Goal: Task Accomplishment & Management: Manage account settings

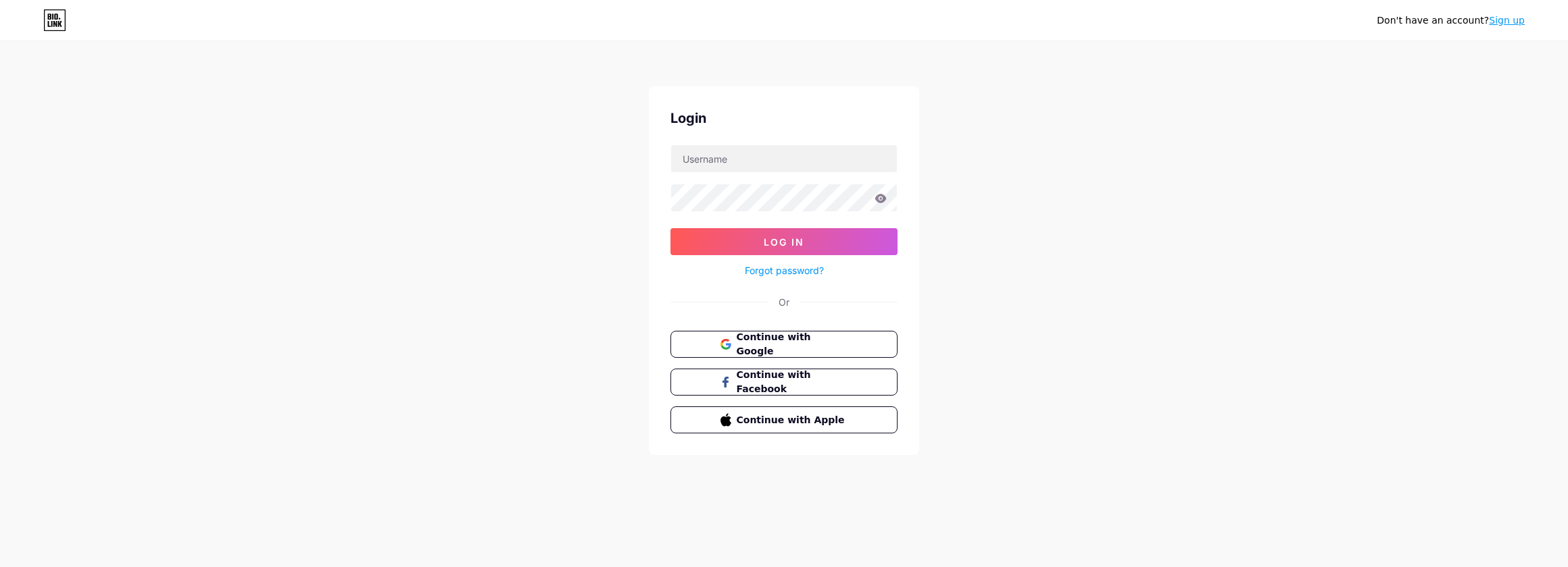
click at [1223, 276] on div "Don't have an account? Sign up Login Log In Forgot password? Or Continue with G…" at bounding box center [784, 249] width 1568 height 498
click at [689, 162] on input "text" at bounding box center [783, 158] width 225 height 27
type input "sbrafh"
click at [846, 238] on button "Log In" at bounding box center [783, 241] width 227 height 27
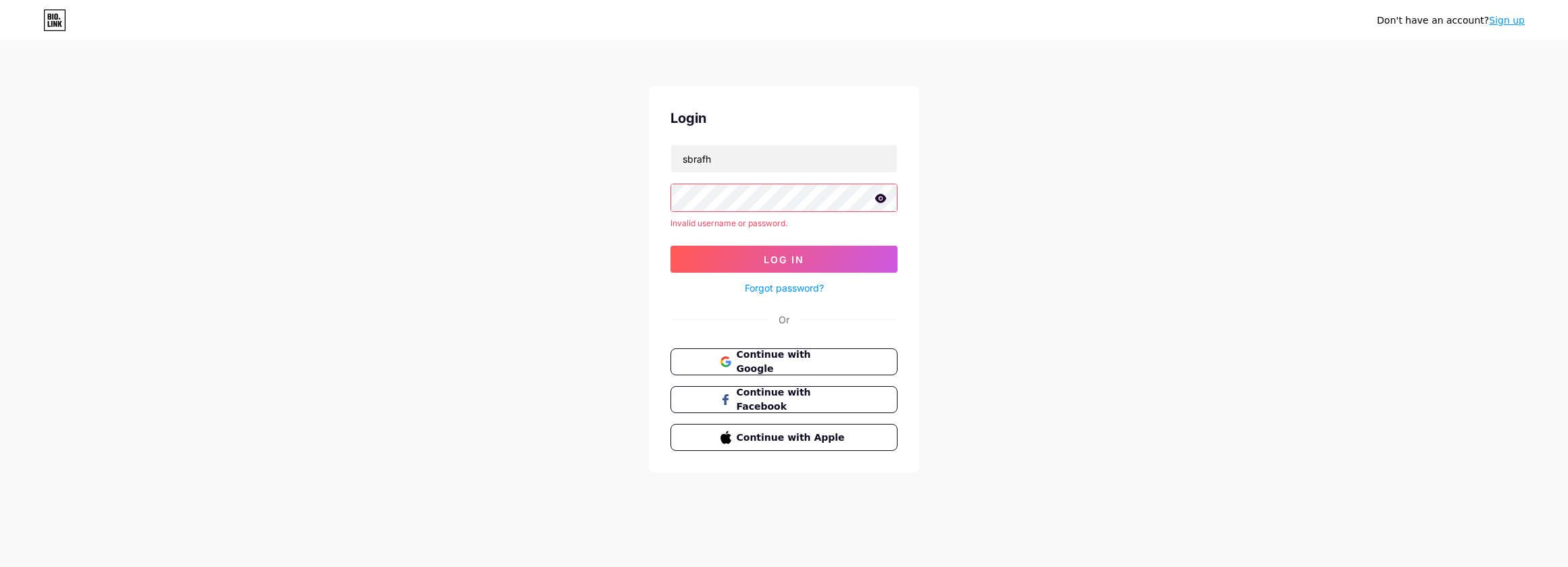
click at [881, 200] on icon at bounding box center [880, 198] width 12 height 10
click at [745, 262] on button "Log In" at bounding box center [783, 259] width 227 height 27
click at [1107, 256] on div "Don't have an account? Sign up Login sbrafh Invalid username or password. Log I…" at bounding box center [784, 258] width 1568 height 516
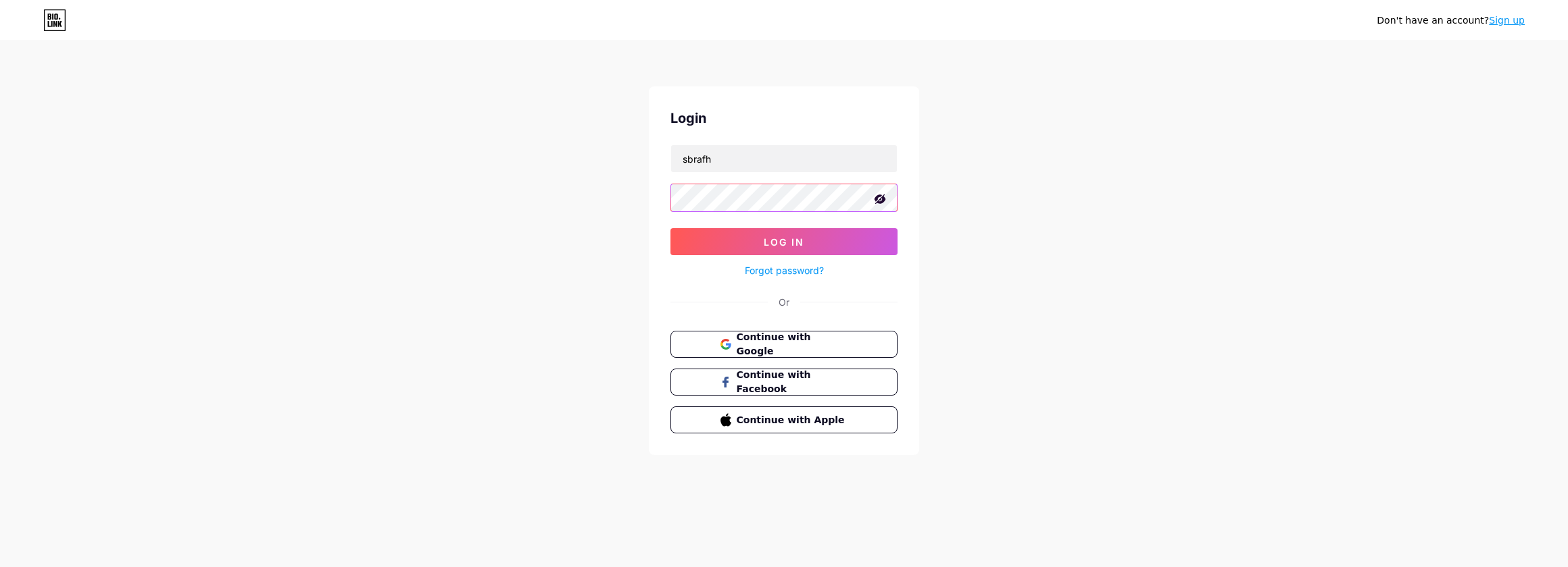
click at [670, 228] on button "Log In" at bounding box center [783, 241] width 227 height 27
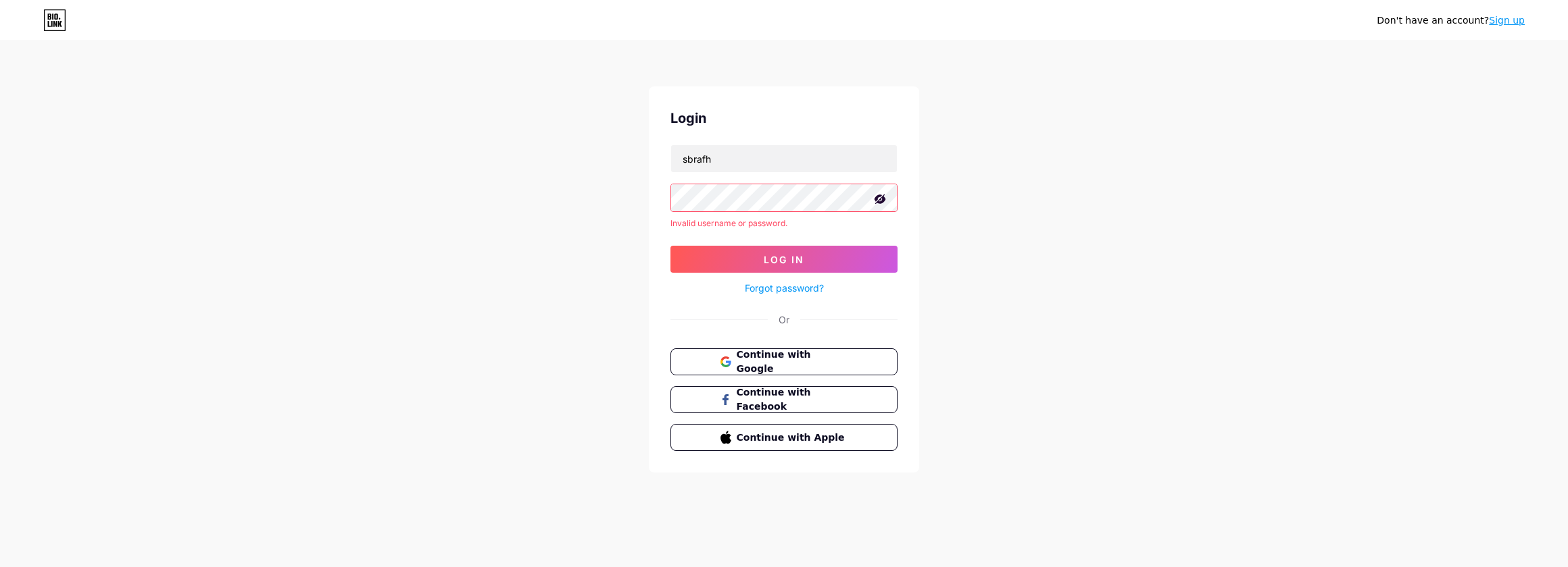
click at [569, 254] on div "Don't have an account? Sign up Login sbrafh Invalid username or password. Log I…" at bounding box center [784, 258] width 1568 height 516
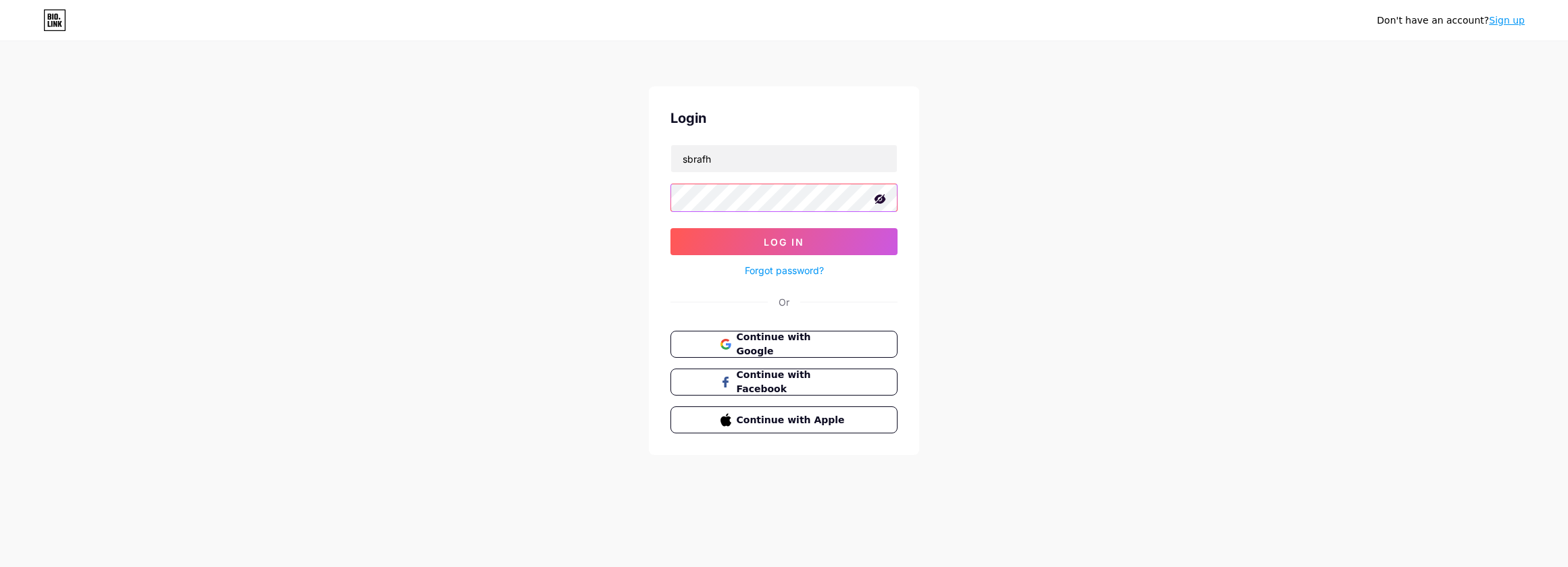
click at [670, 228] on button "Log In" at bounding box center [783, 241] width 227 height 27
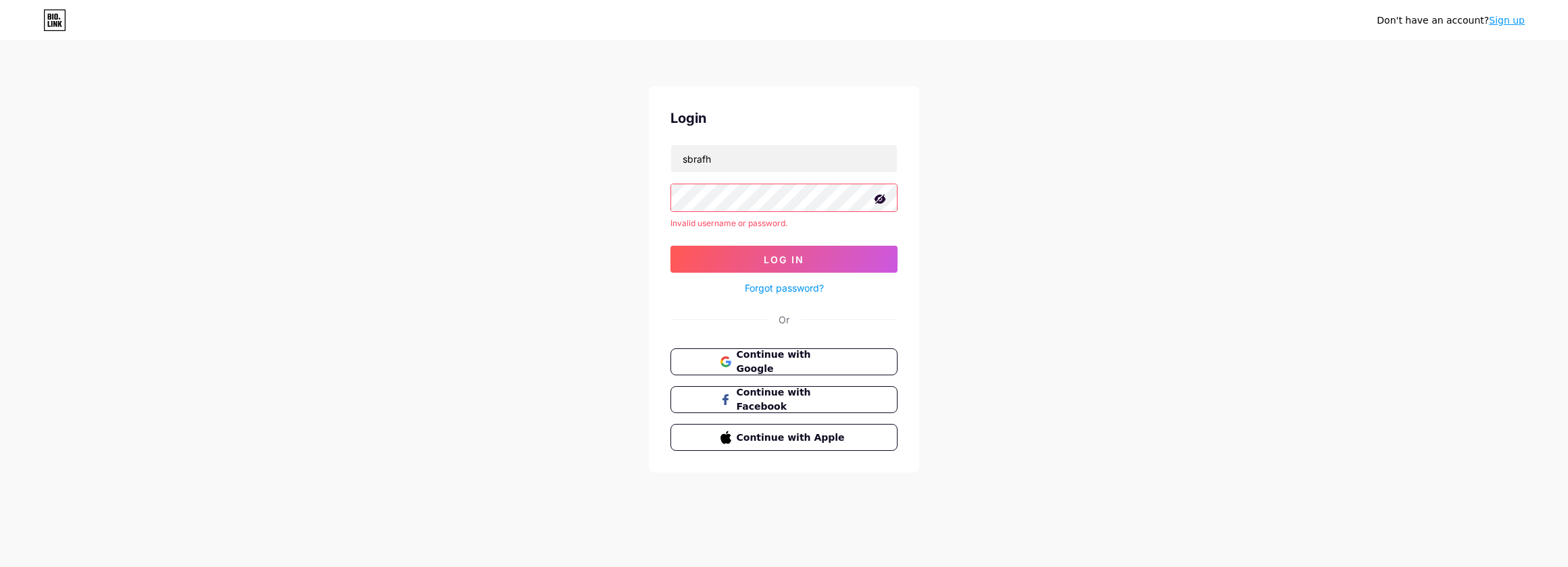
click at [661, 208] on div "Login sbrafh Invalid username or password. Log In Forgot password? Or Continue …" at bounding box center [784, 279] width 270 height 386
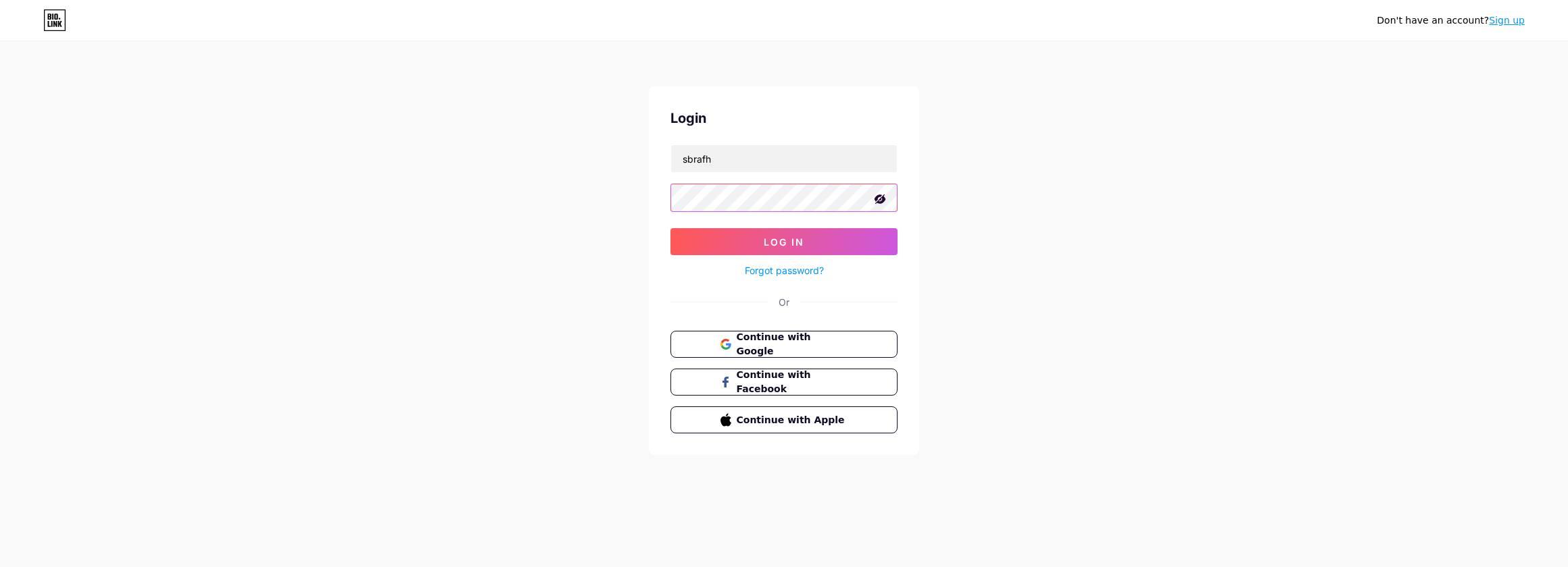
click at [670, 228] on button "Log In" at bounding box center [783, 241] width 227 height 27
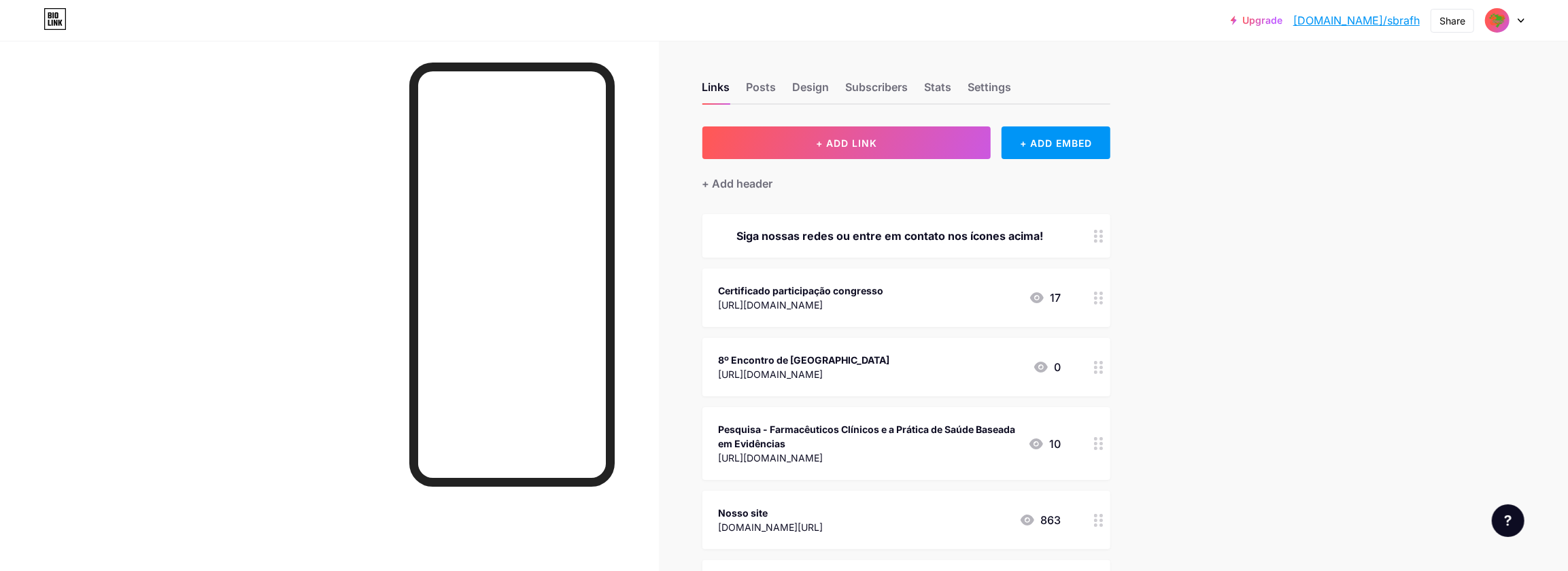
drag, startPoint x: 844, startPoint y: 289, endPoint x: 772, endPoint y: 299, distance: 72.7
click at [772, 299] on div "[URL][DOMAIN_NAME]" at bounding box center [801, 305] width 165 height 14
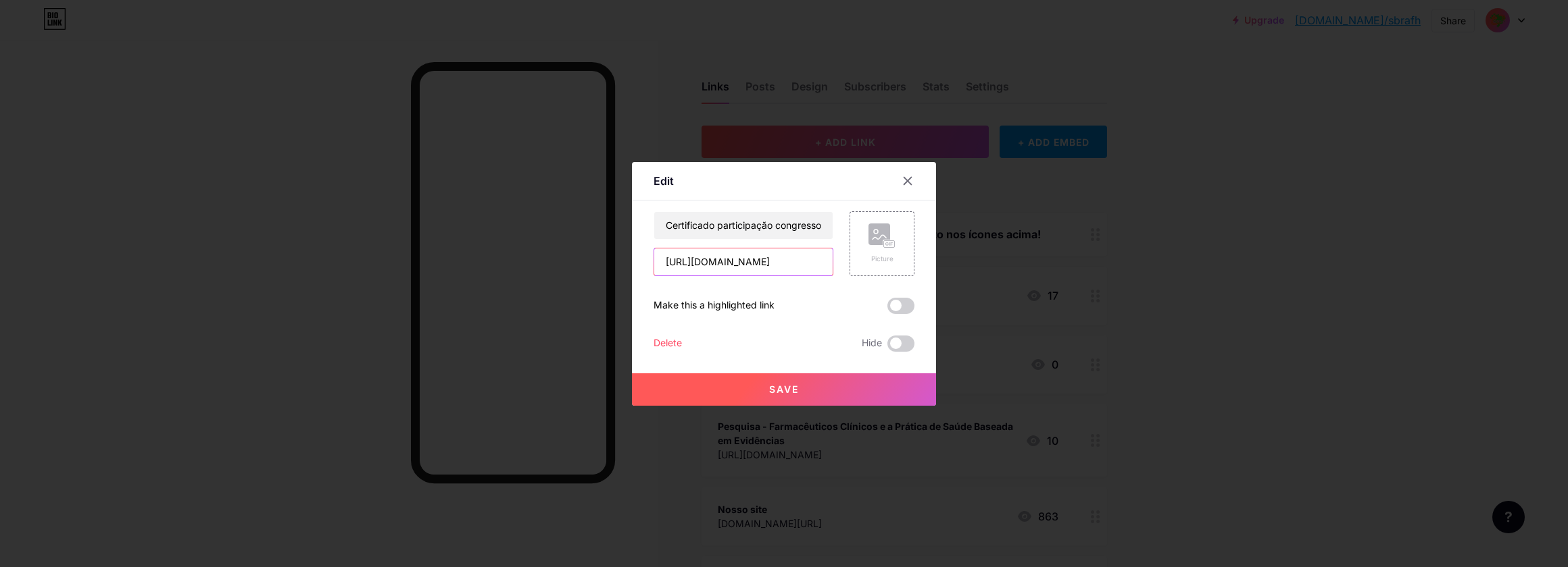
click at [750, 268] on input "[URL][DOMAIN_NAME]" at bounding box center [743, 261] width 179 height 27
click at [804, 267] on input "[URL][DOMAIN_NAME]" at bounding box center [743, 261] width 179 height 27
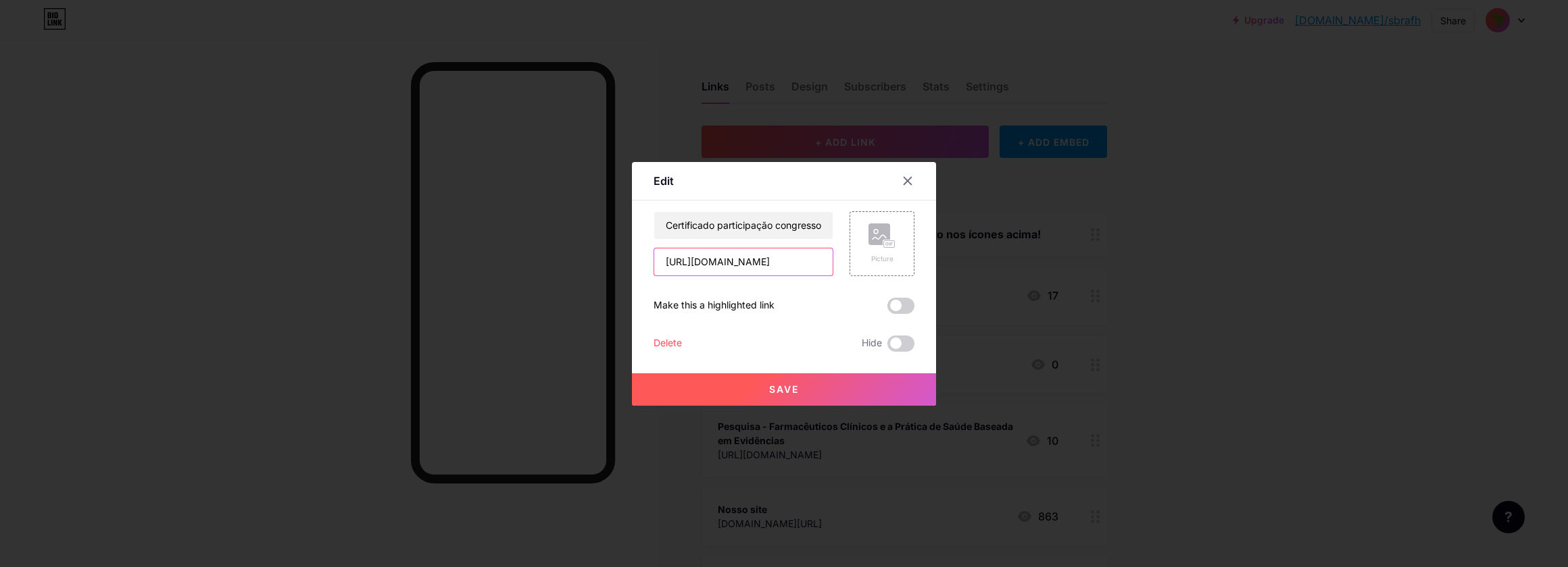
click at [804, 267] on input "[URL][DOMAIN_NAME]" at bounding box center [743, 261] width 179 height 27
paste input "[DOMAIN_NAME]"
type input "[URL][DOMAIN_NAME]"
click at [803, 394] on button "Save" at bounding box center [784, 389] width 304 height 33
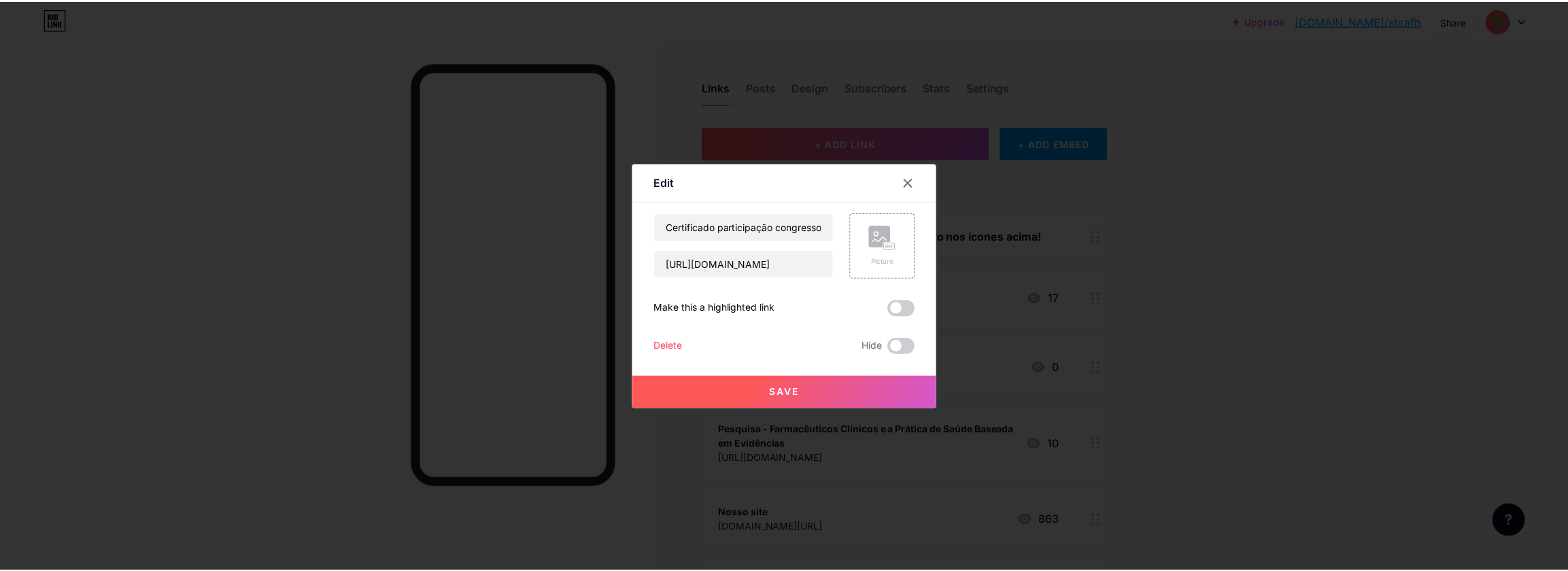
scroll to position [0, 0]
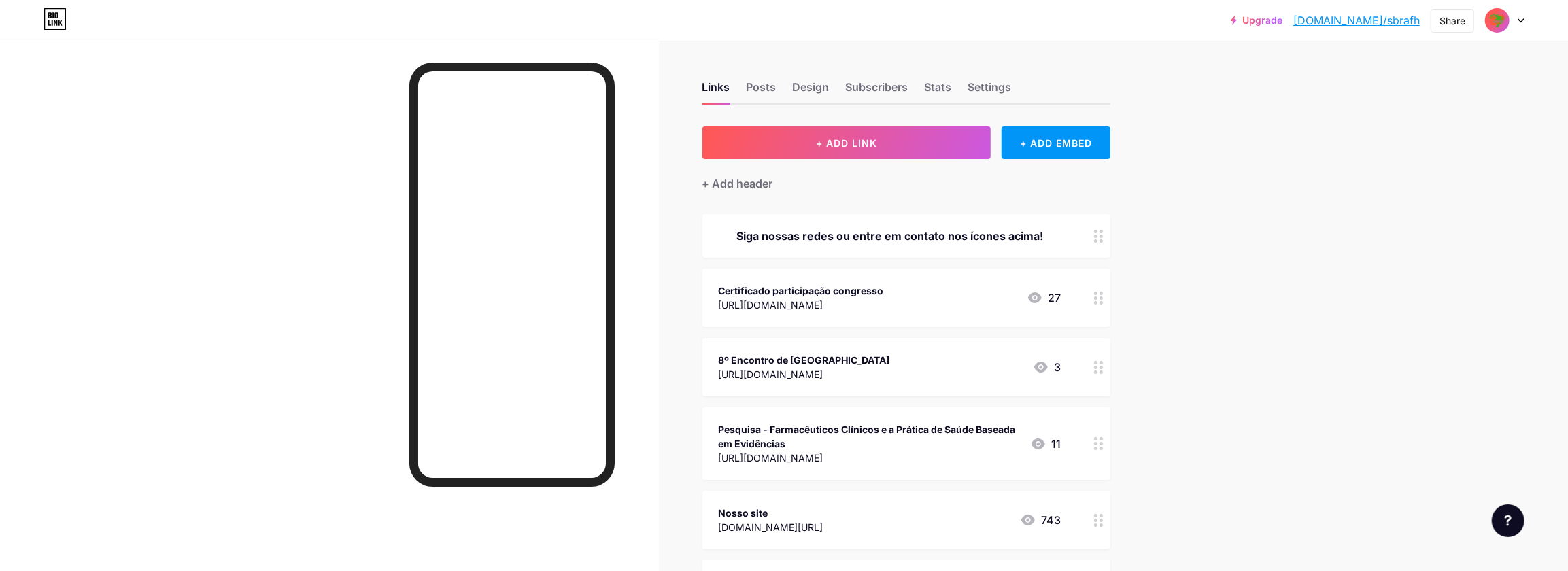
click at [1103, 371] on circle at bounding box center [1101, 373] width 4 height 4
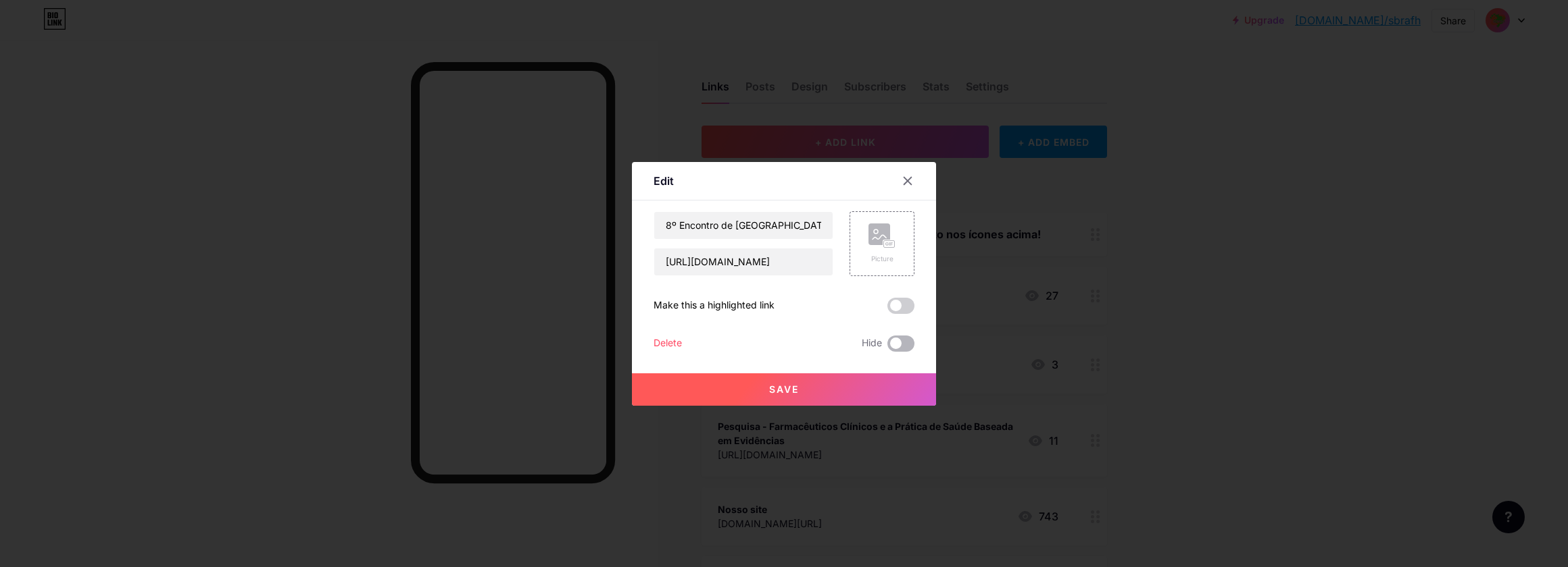
click at [894, 347] on span at bounding box center [901, 344] width 27 height 16
click at [887, 347] on input "checkbox" at bounding box center [887, 347] width 0 height 0
click at [1175, 366] on div at bounding box center [784, 284] width 1568 height 567
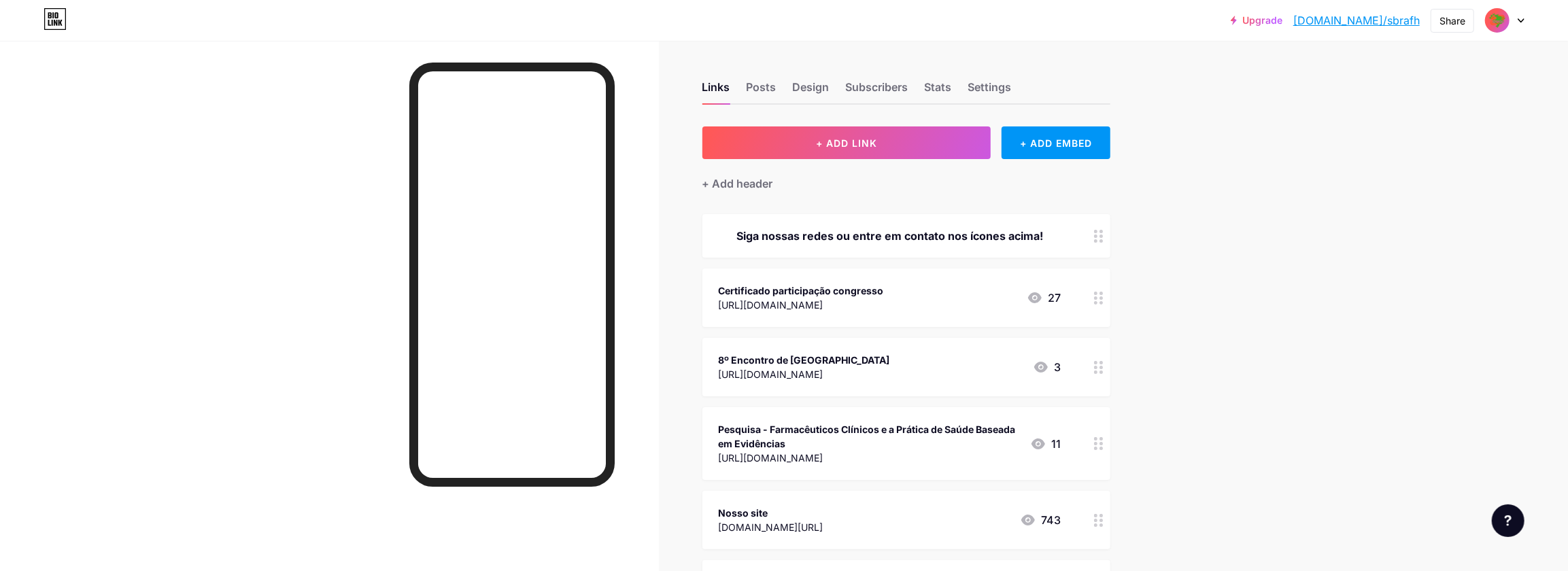
click at [1104, 449] on div at bounding box center [1098, 444] width 23 height 73
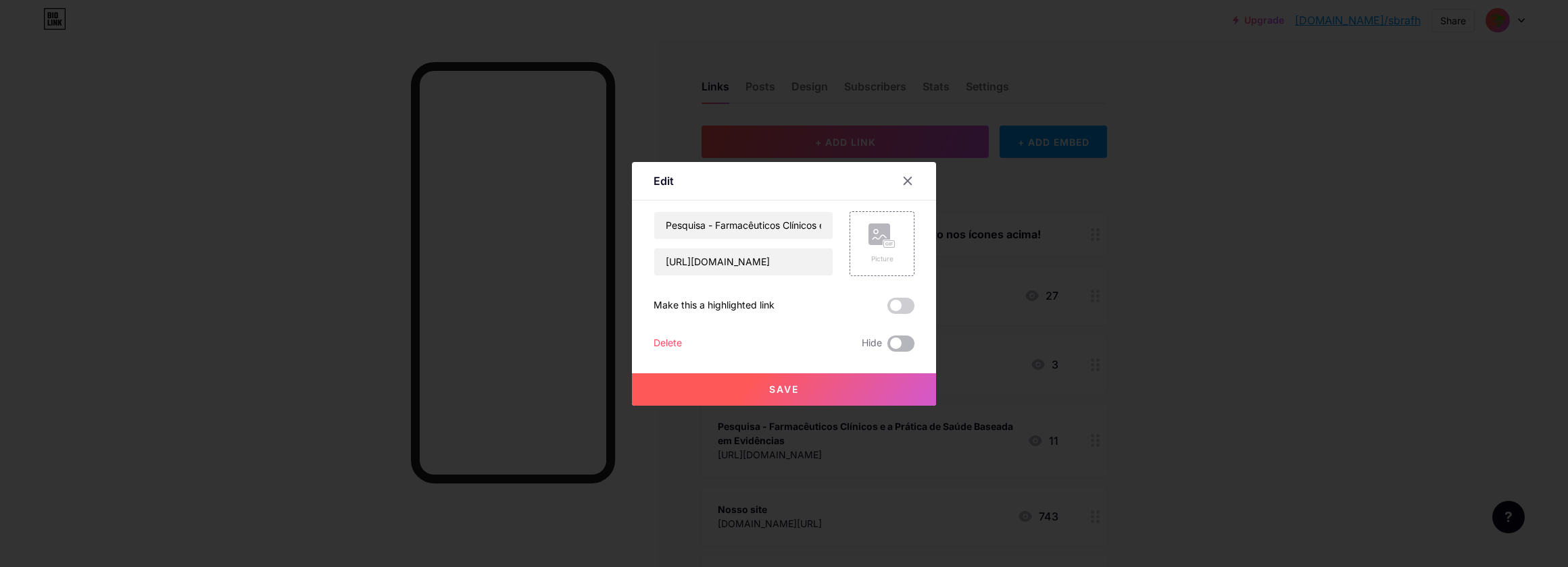
click at [899, 342] on span at bounding box center [901, 344] width 27 height 16
click at [887, 347] on input "checkbox" at bounding box center [887, 347] width 0 height 0
click at [1206, 386] on div at bounding box center [784, 284] width 1568 height 567
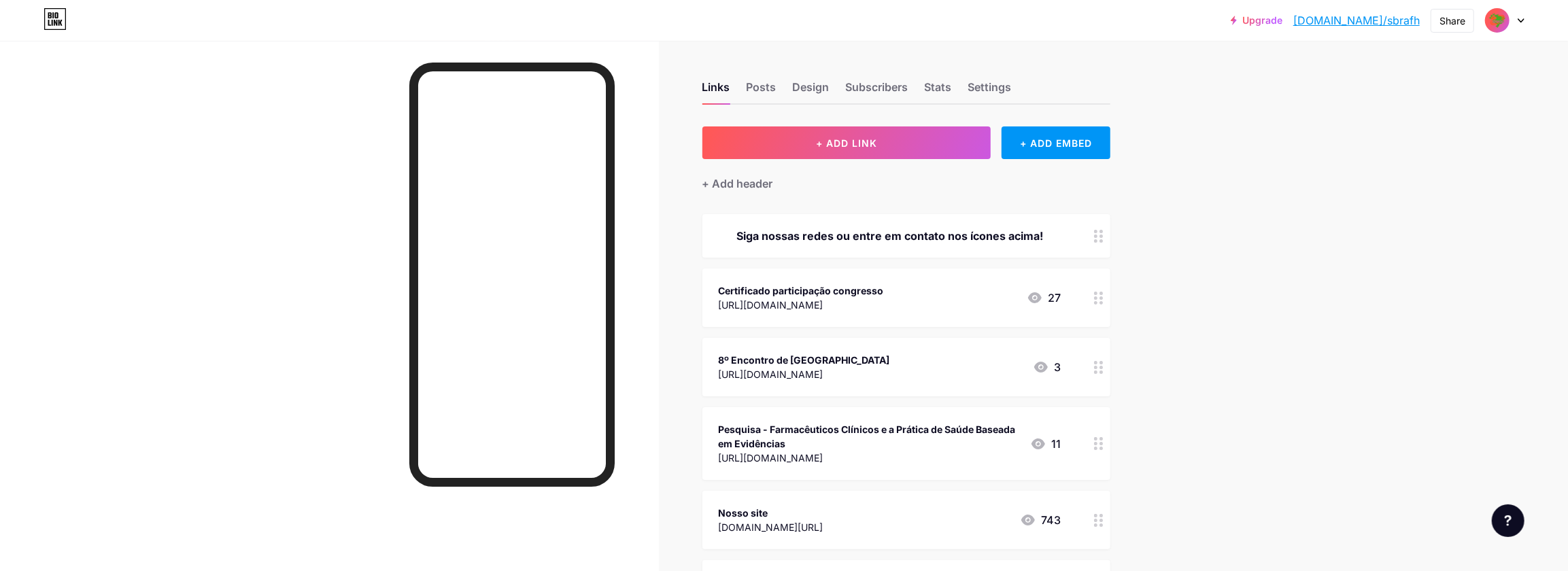
scroll to position [143, 0]
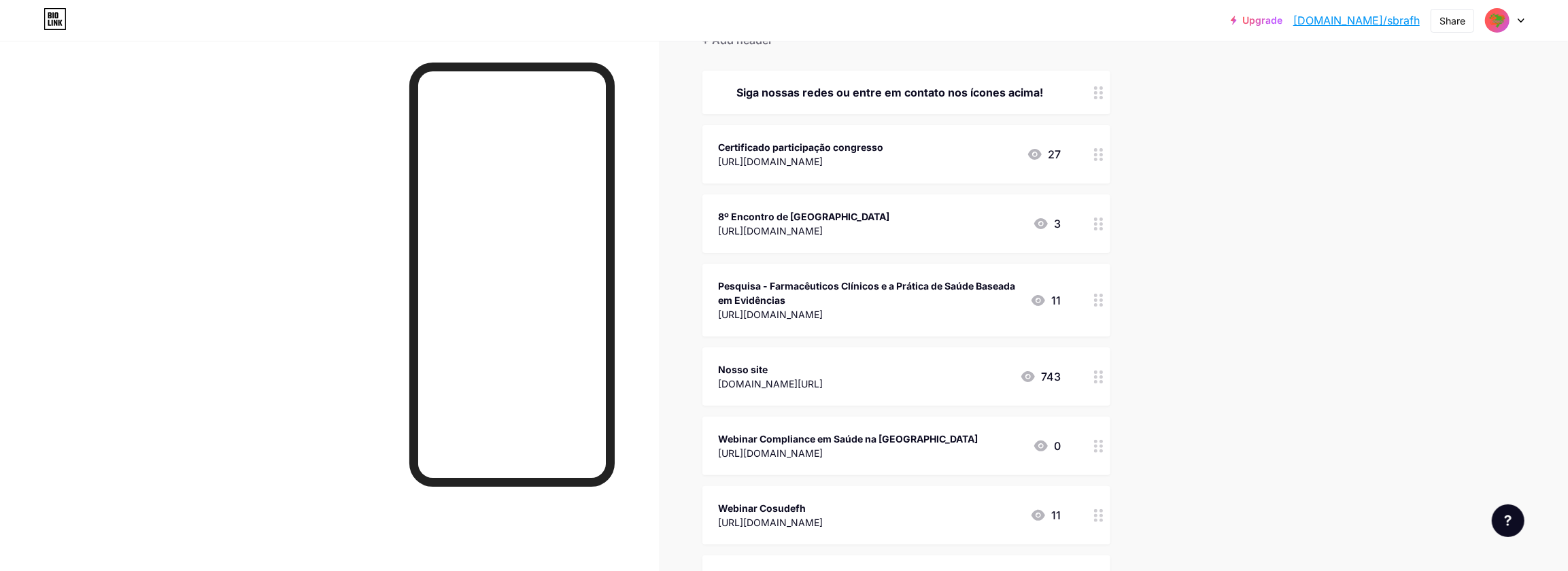
click at [1104, 447] on icon at bounding box center [1098, 446] width 10 height 13
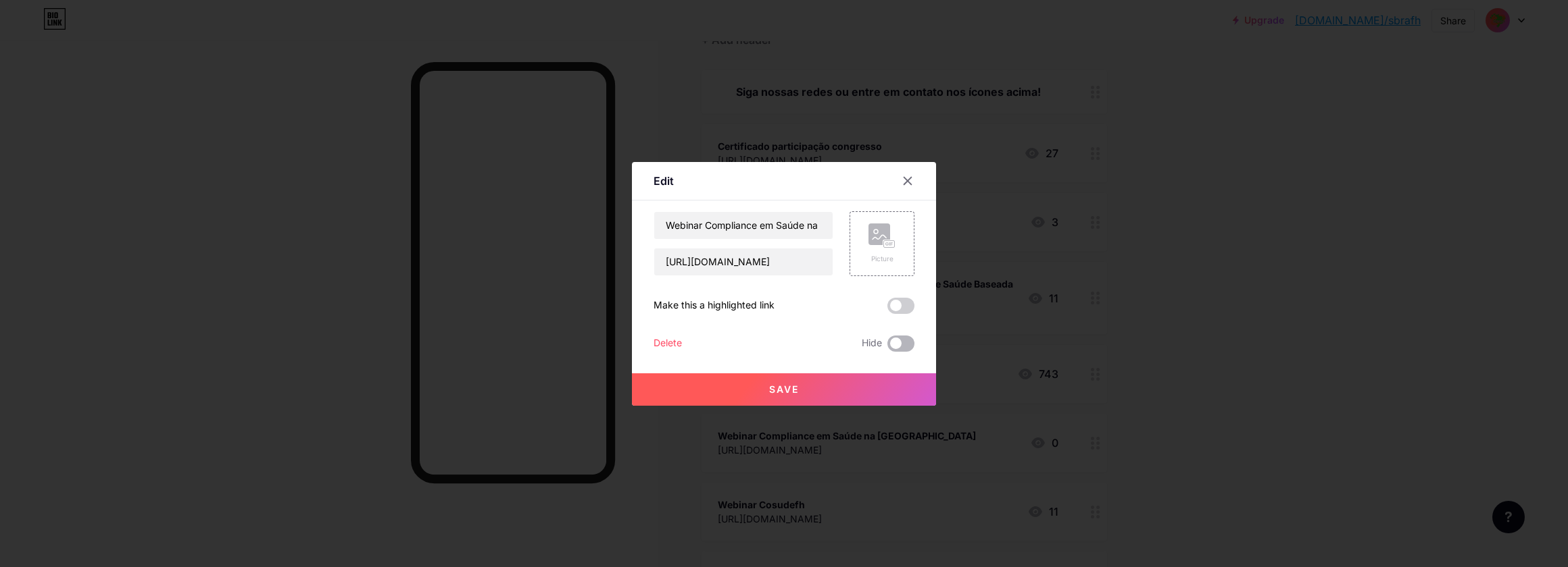
click at [894, 346] on span at bounding box center [901, 344] width 27 height 16
click at [887, 347] on input "checkbox" at bounding box center [887, 347] width 0 height 0
click at [1177, 420] on div at bounding box center [784, 284] width 1568 height 567
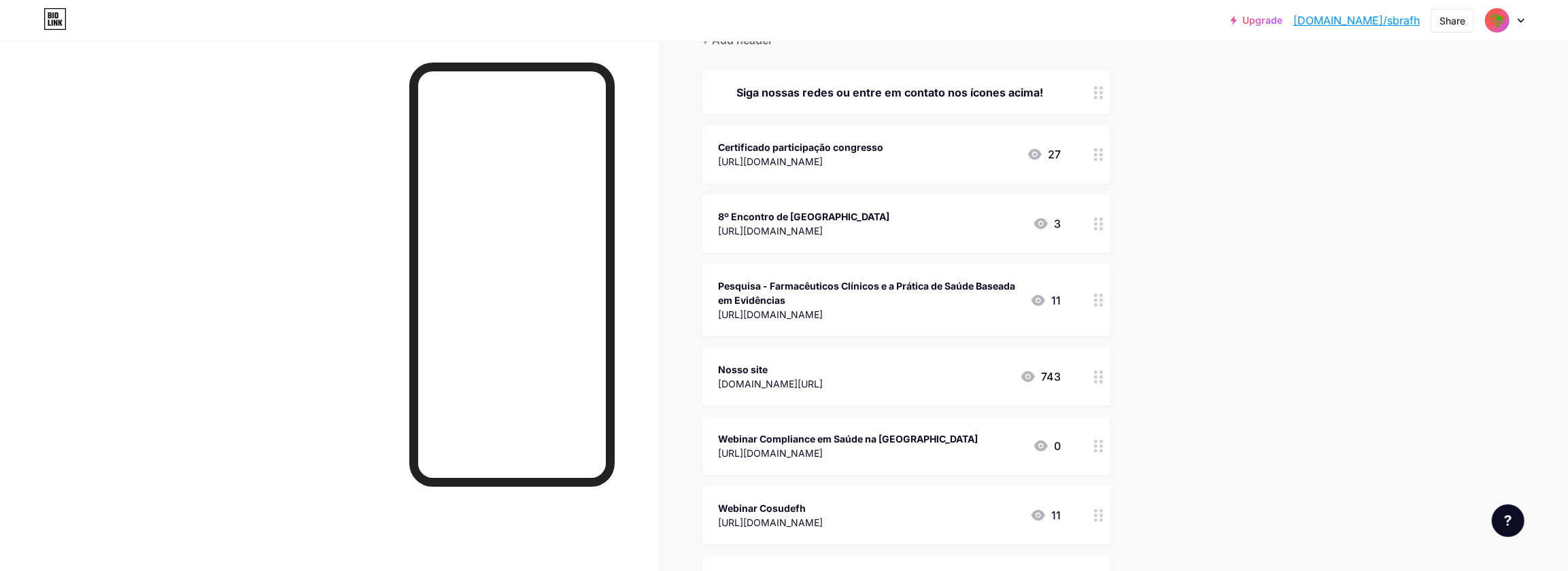
click at [1102, 514] on icon at bounding box center [1098, 516] width 10 height 13
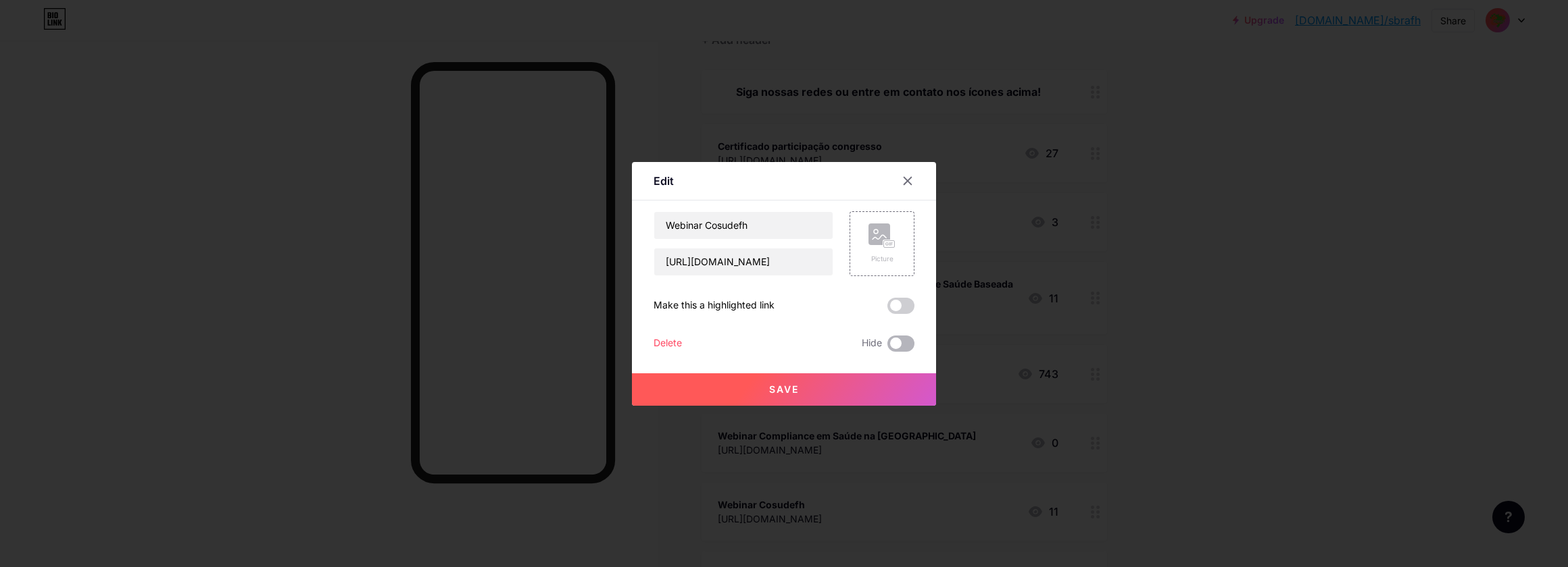
click at [904, 349] on span at bounding box center [901, 344] width 27 height 16
click at [887, 347] on input "checkbox" at bounding box center [887, 347] width 0 height 0
click at [1181, 397] on div at bounding box center [784, 284] width 1568 height 567
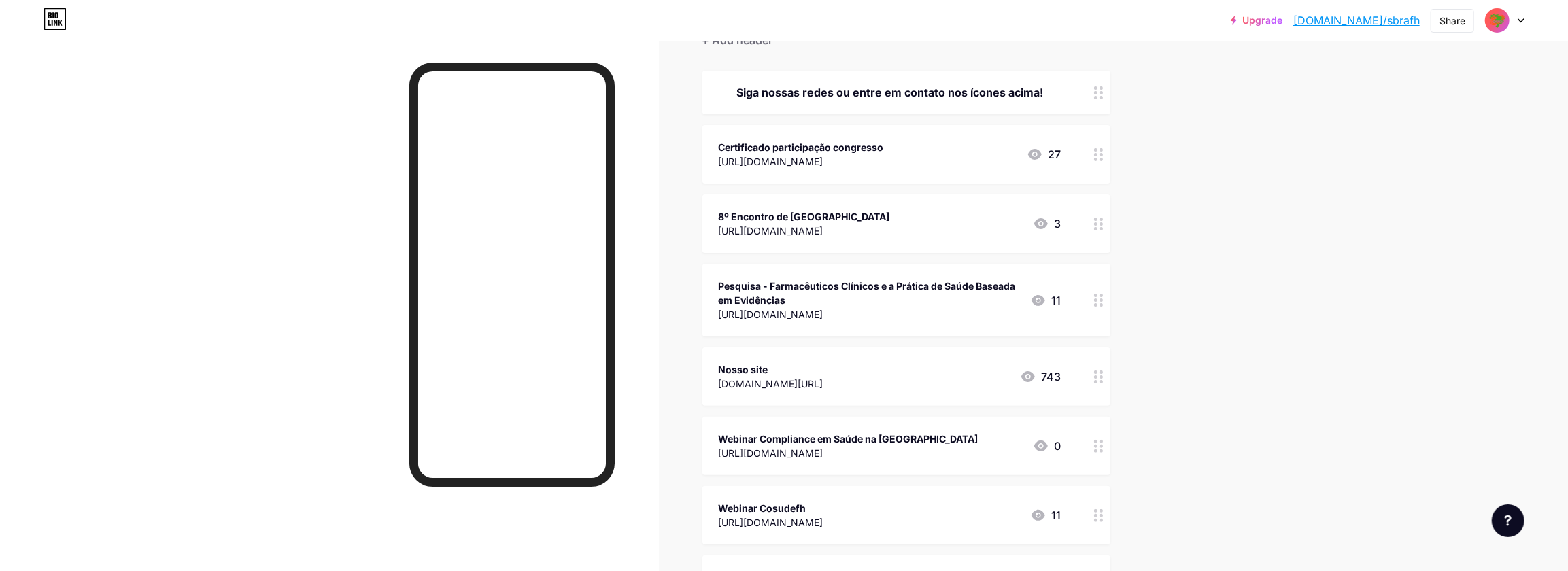
click at [1098, 510] on circle at bounding box center [1096, 511] width 4 height 4
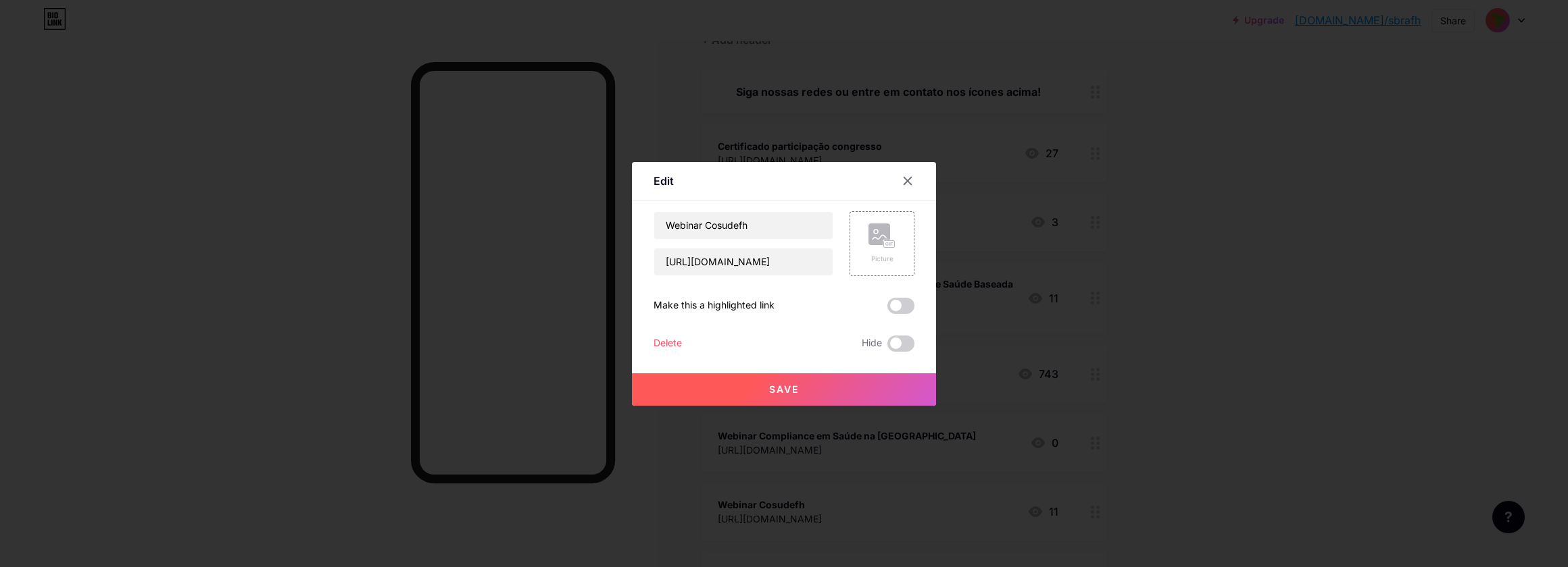
click at [1191, 381] on div at bounding box center [784, 284] width 1568 height 567
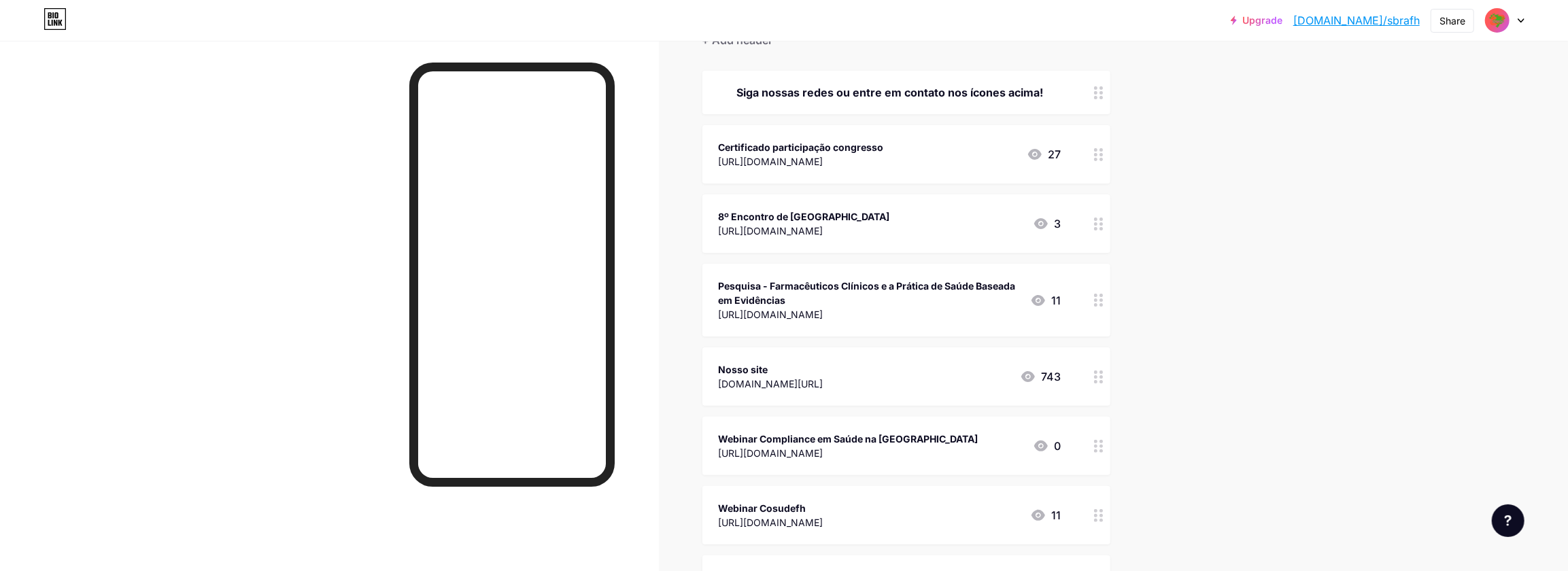
click at [1108, 449] on div at bounding box center [1098, 446] width 23 height 59
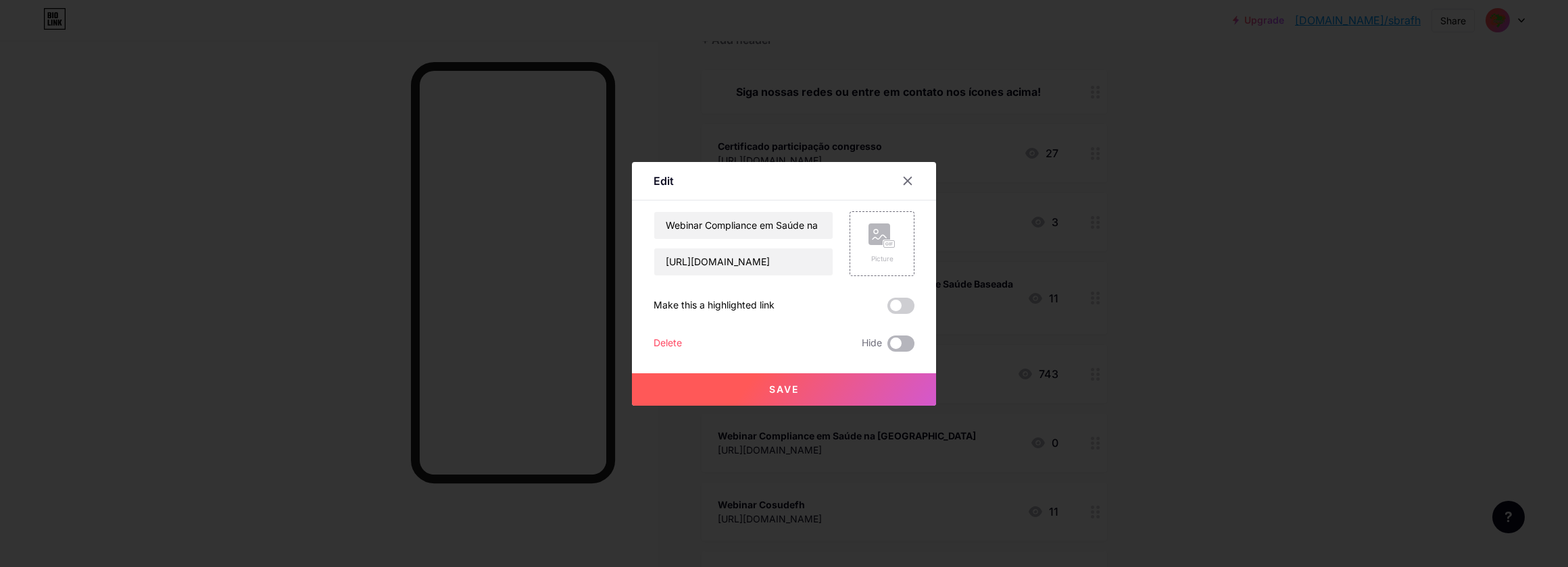
click at [899, 347] on span at bounding box center [901, 344] width 27 height 16
click at [887, 347] on input "checkbox" at bounding box center [887, 347] width 0 height 0
click at [899, 395] on button "Save" at bounding box center [784, 389] width 304 height 33
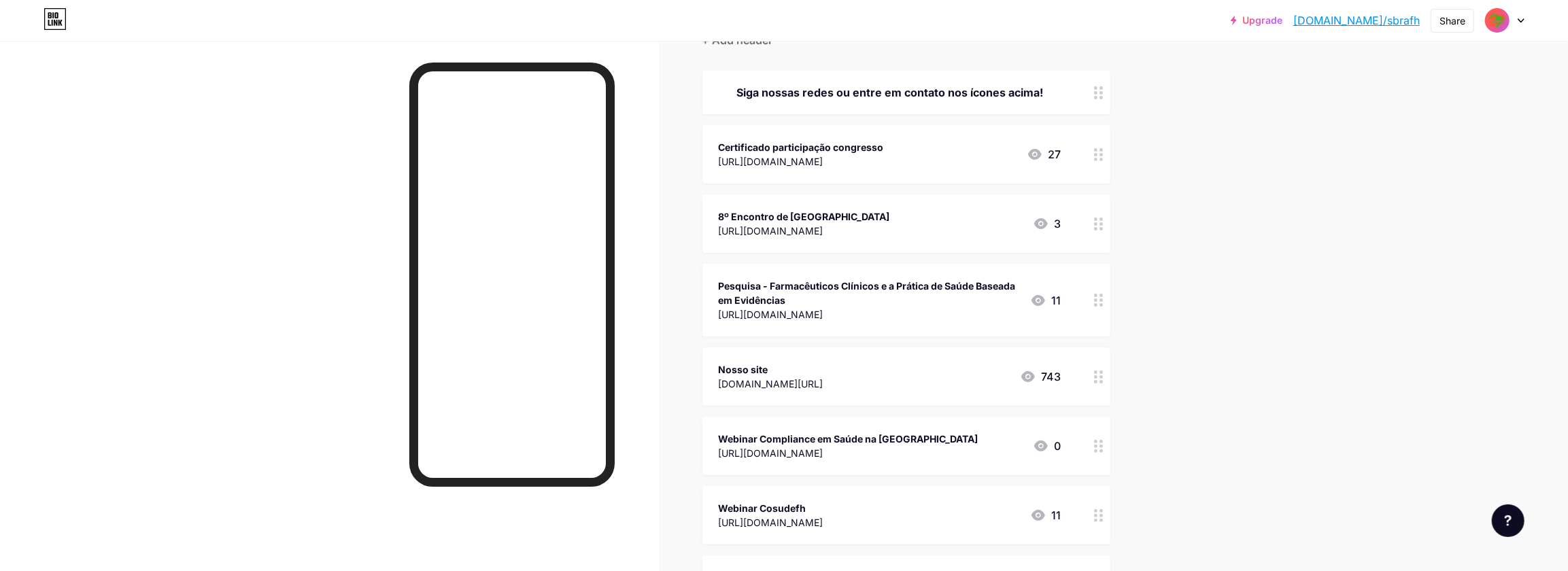
click at [1103, 294] on circle at bounding box center [1101, 295] width 4 height 4
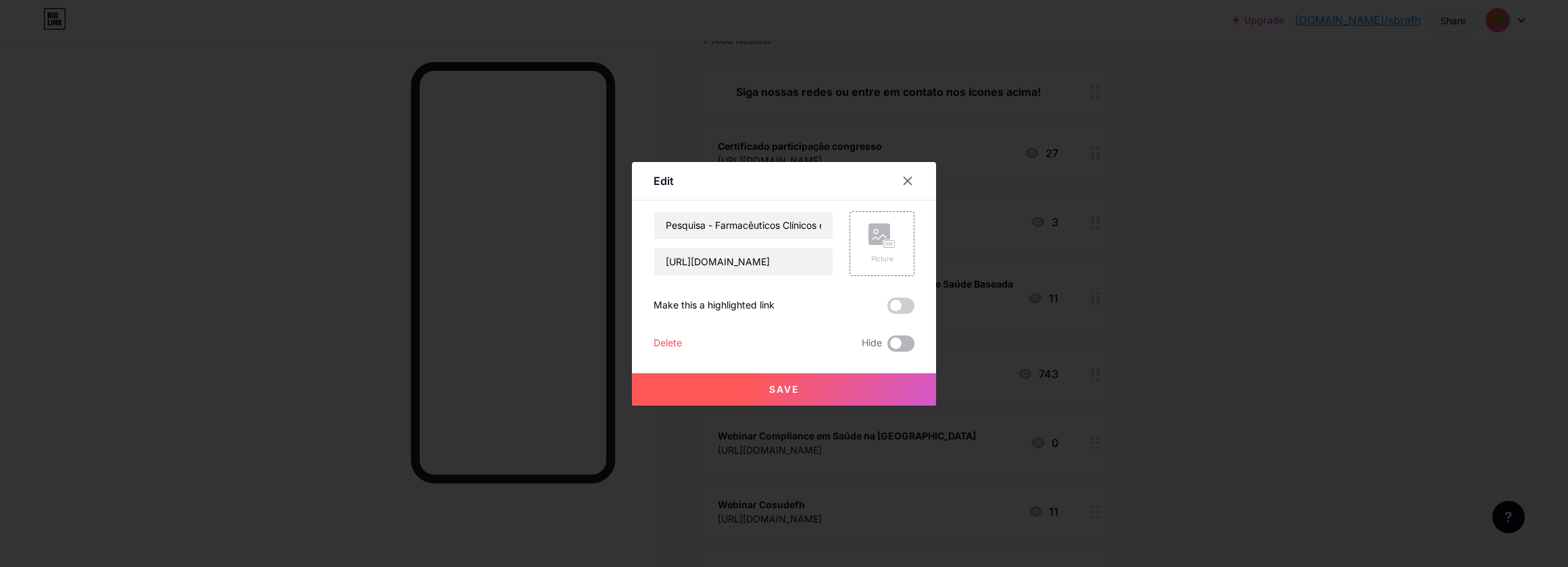
click at [894, 351] on span at bounding box center [901, 344] width 27 height 16
click at [887, 347] on input "checkbox" at bounding box center [887, 347] width 0 height 0
click at [899, 382] on button "Save" at bounding box center [784, 389] width 304 height 33
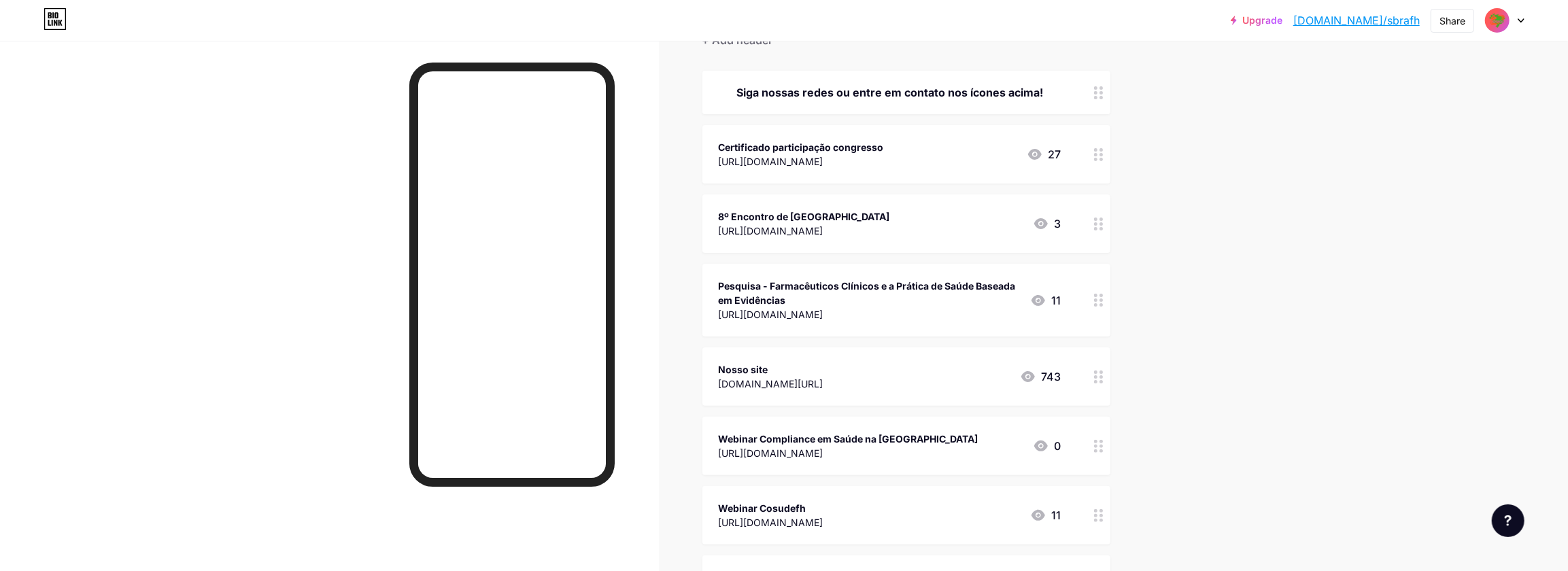
click at [1098, 220] on icon at bounding box center [1098, 224] width 10 height 13
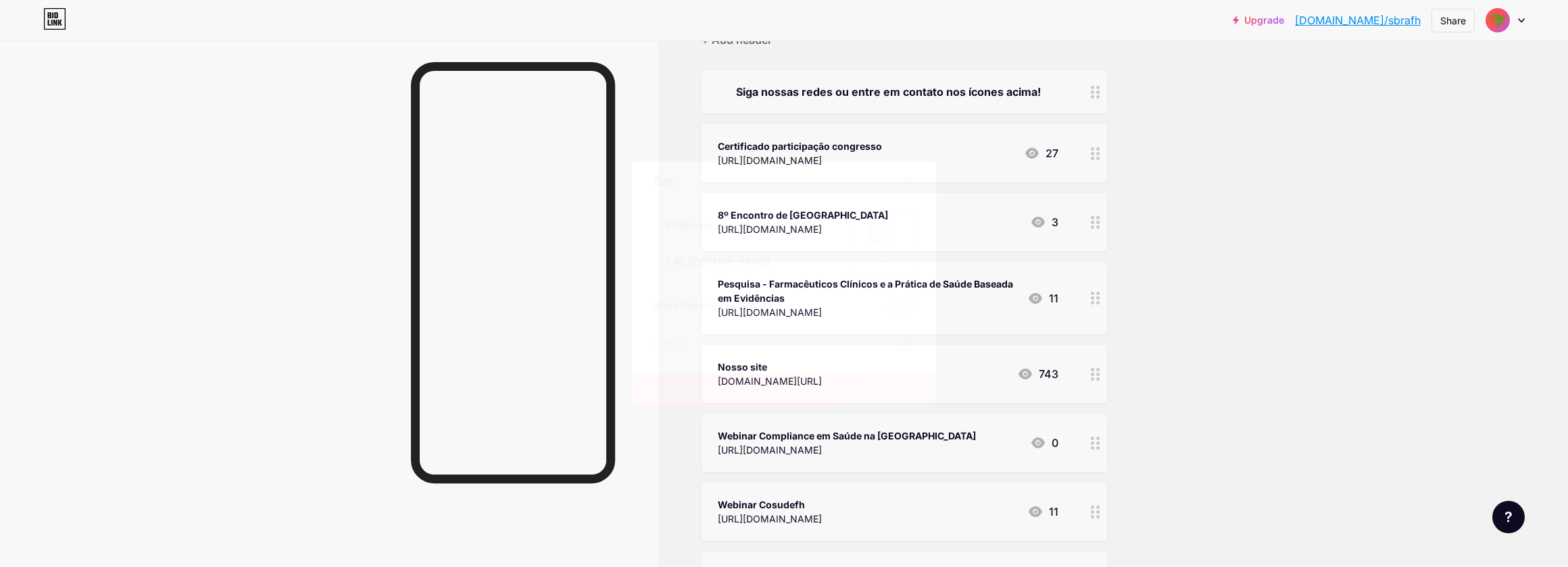
click at [904, 336] on span at bounding box center [901, 344] width 27 height 16
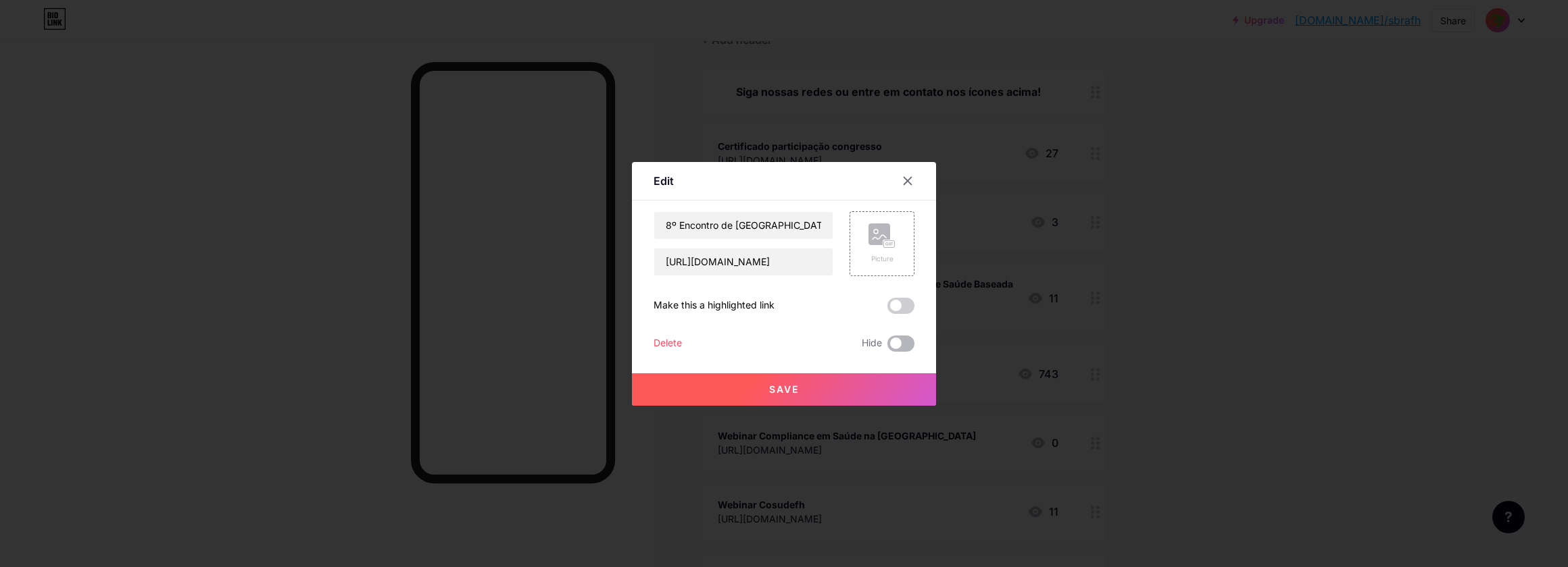
click at [887, 347] on input "checkbox" at bounding box center [887, 347] width 0 height 0
click at [896, 377] on button "Save" at bounding box center [784, 389] width 304 height 33
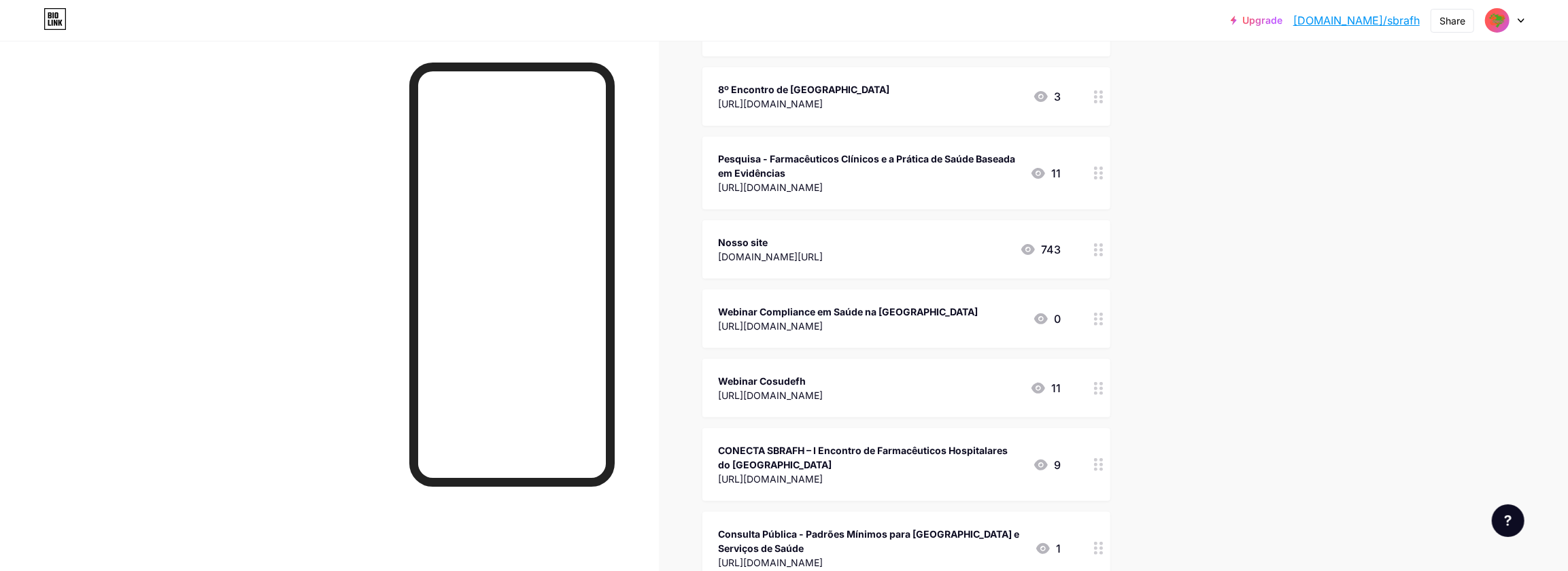
scroll to position [288, 0]
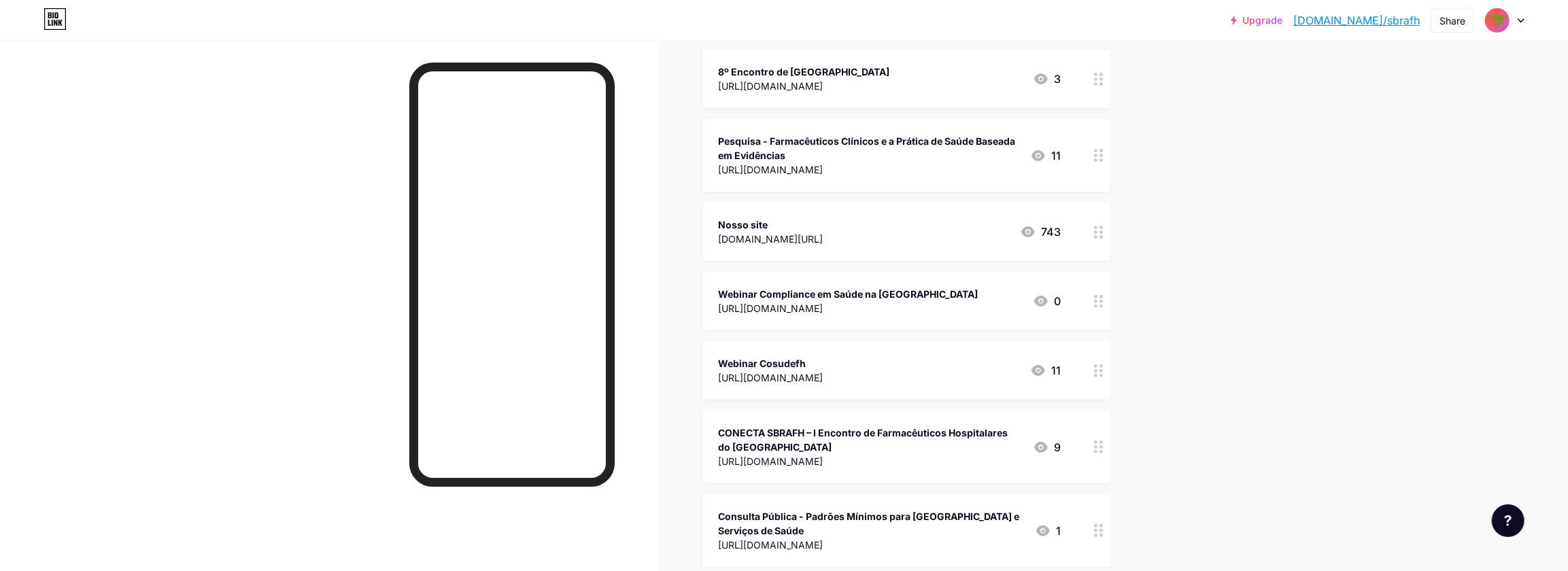
click at [1098, 447] on icon at bounding box center [1098, 446] width 10 height 13
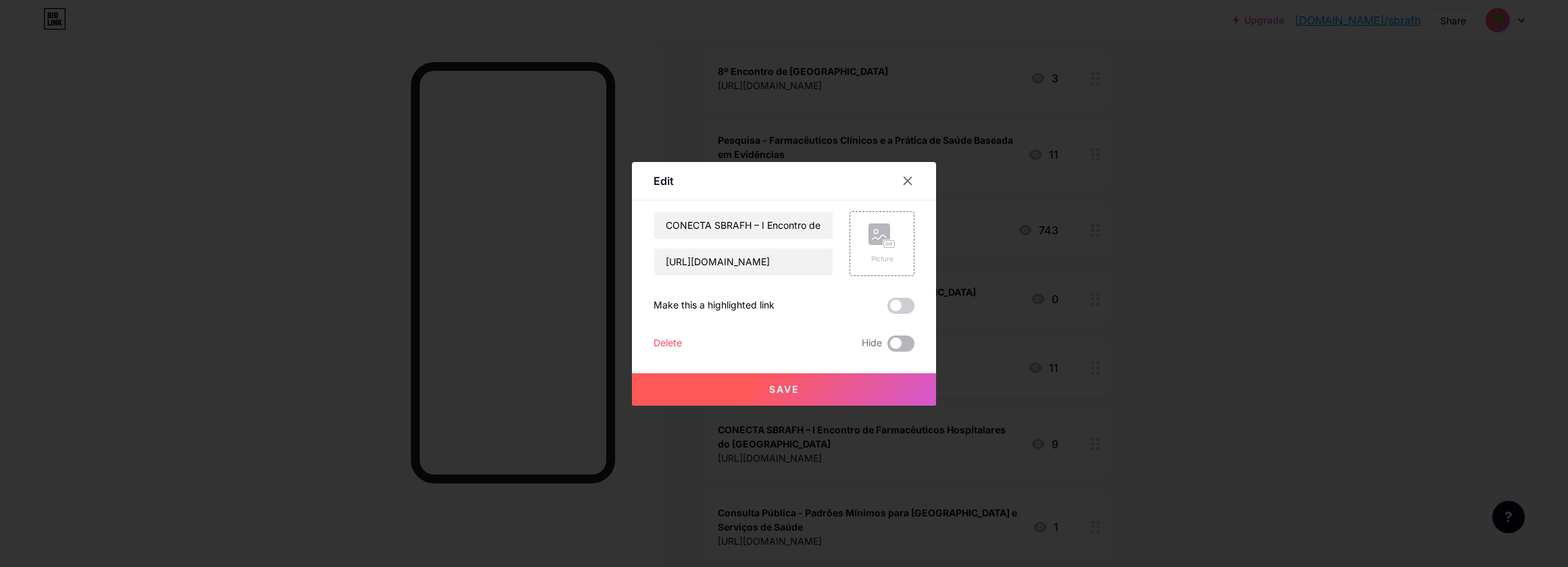
click at [910, 345] on span at bounding box center [901, 344] width 27 height 16
click at [887, 347] on input "checkbox" at bounding box center [887, 347] width 0 height 0
click at [855, 382] on button "Save" at bounding box center [784, 389] width 304 height 33
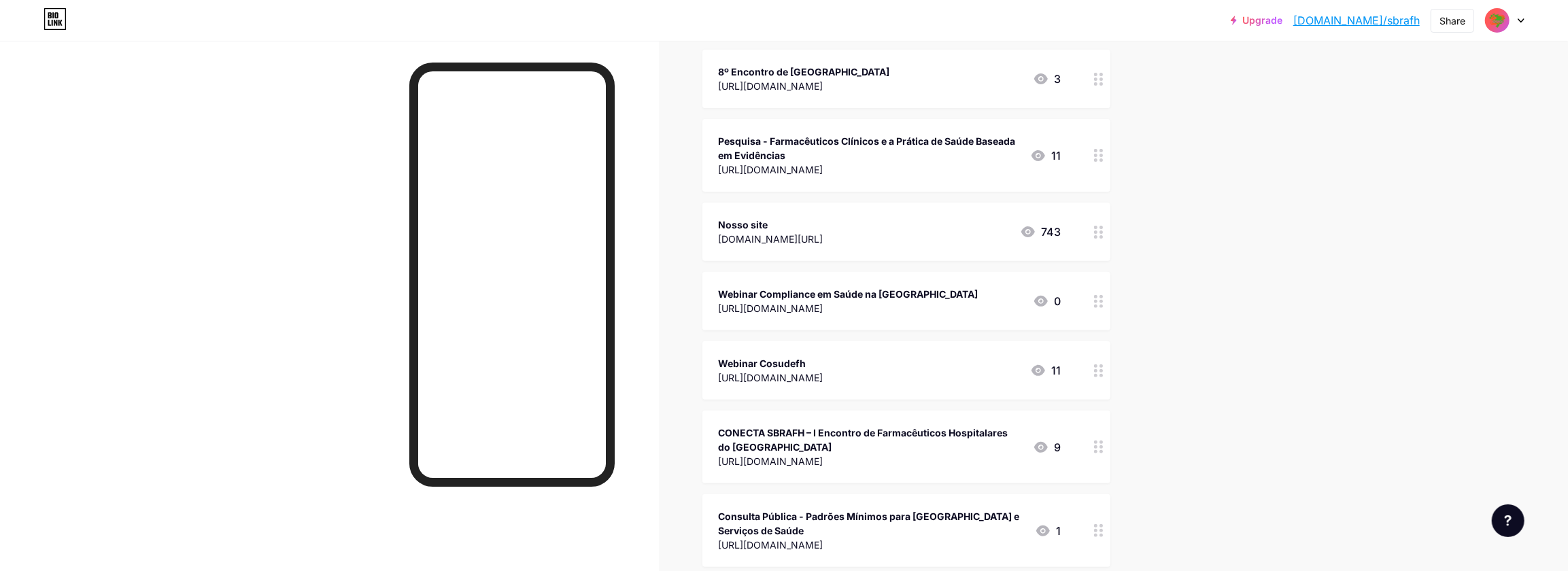
click at [1096, 527] on div at bounding box center [1098, 531] width 23 height 73
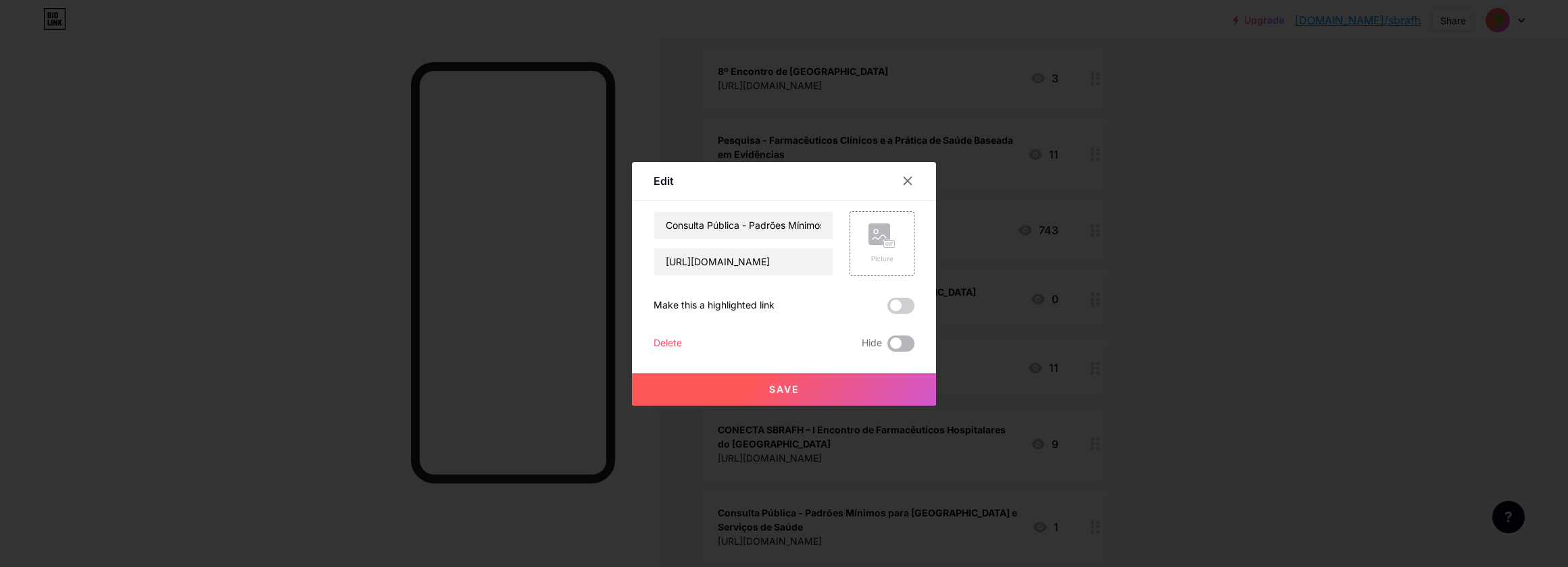
click at [902, 345] on span at bounding box center [901, 344] width 27 height 16
click at [887, 347] on input "checkbox" at bounding box center [887, 347] width 0 height 0
click at [883, 389] on button "Save" at bounding box center [784, 389] width 304 height 33
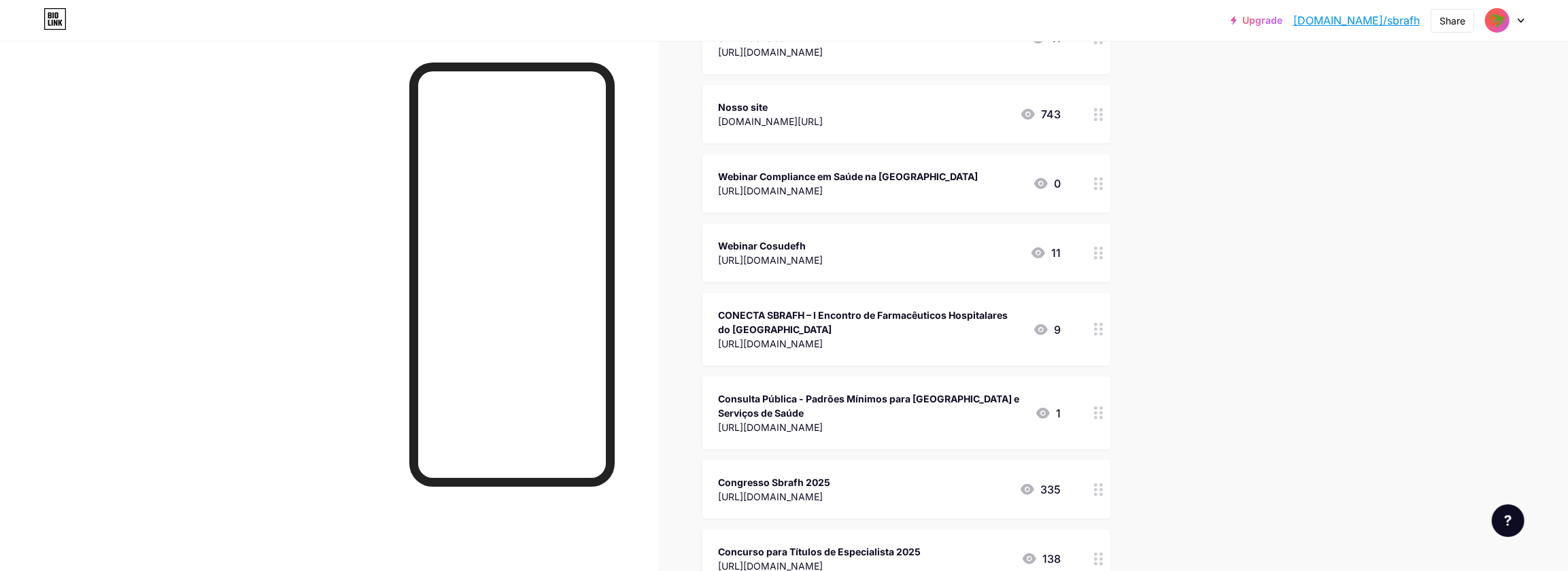
scroll to position [432, 0]
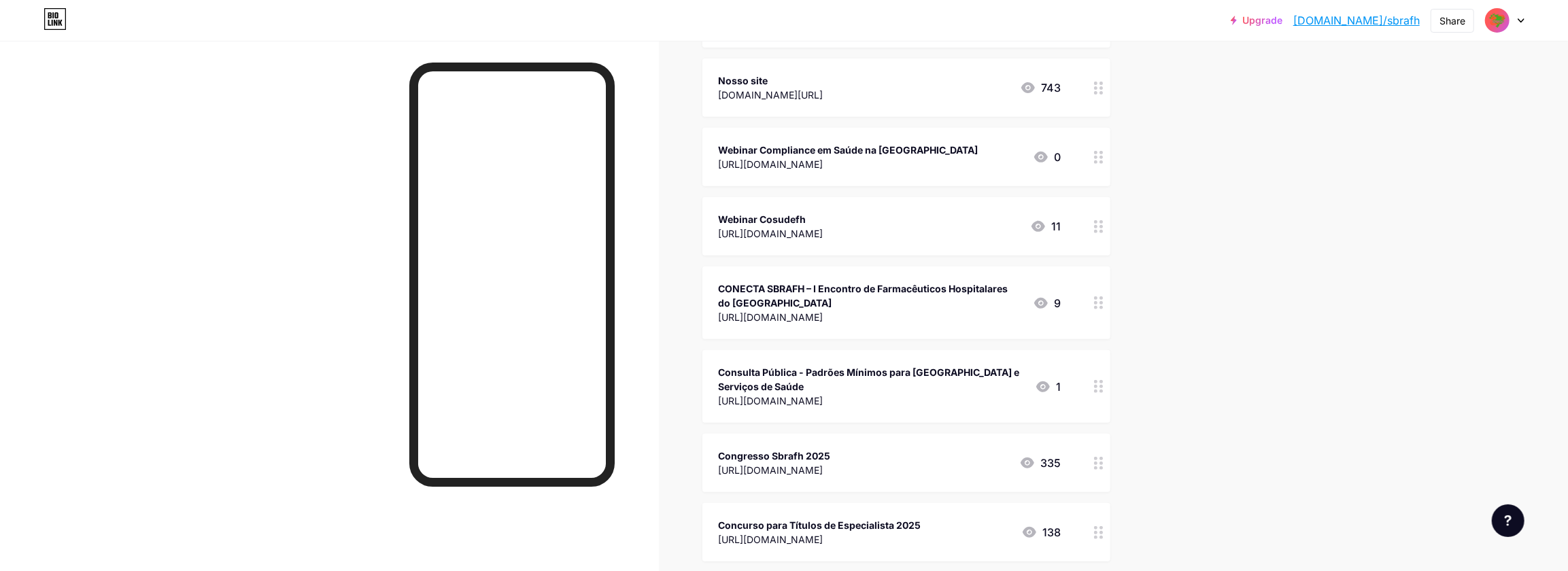
click at [1101, 533] on icon at bounding box center [1098, 533] width 10 height 13
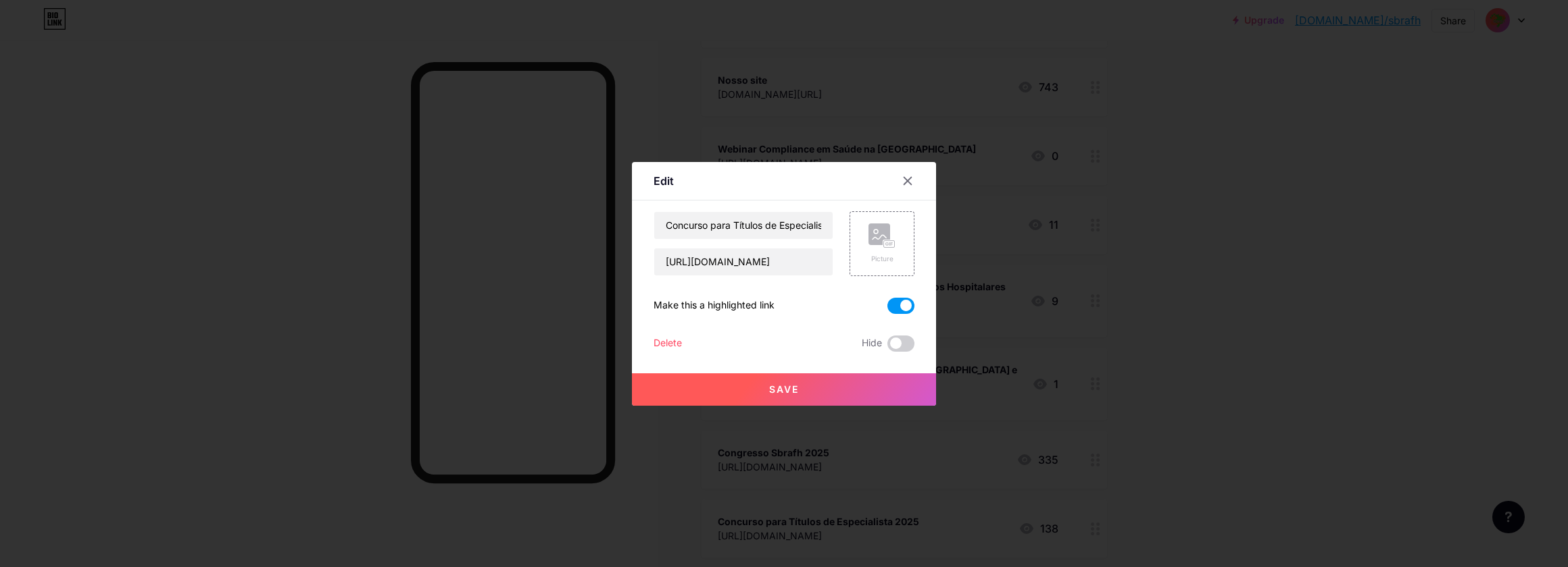
click at [908, 334] on div "Concurso para Títulos de Especialista 2025 [URL][DOMAIN_NAME] Picture Make this…" at bounding box center [783, 281] width 261 height 140
click at [905, 341] on span at bounding box center [901, 344] width 27 height 16
click at [887, 347] on input "checkbox" at bounding box center [887, 347] width 0 height 0
click at [878, 384] on button "Save" at bounding box center [784, 389] width 304 height 33
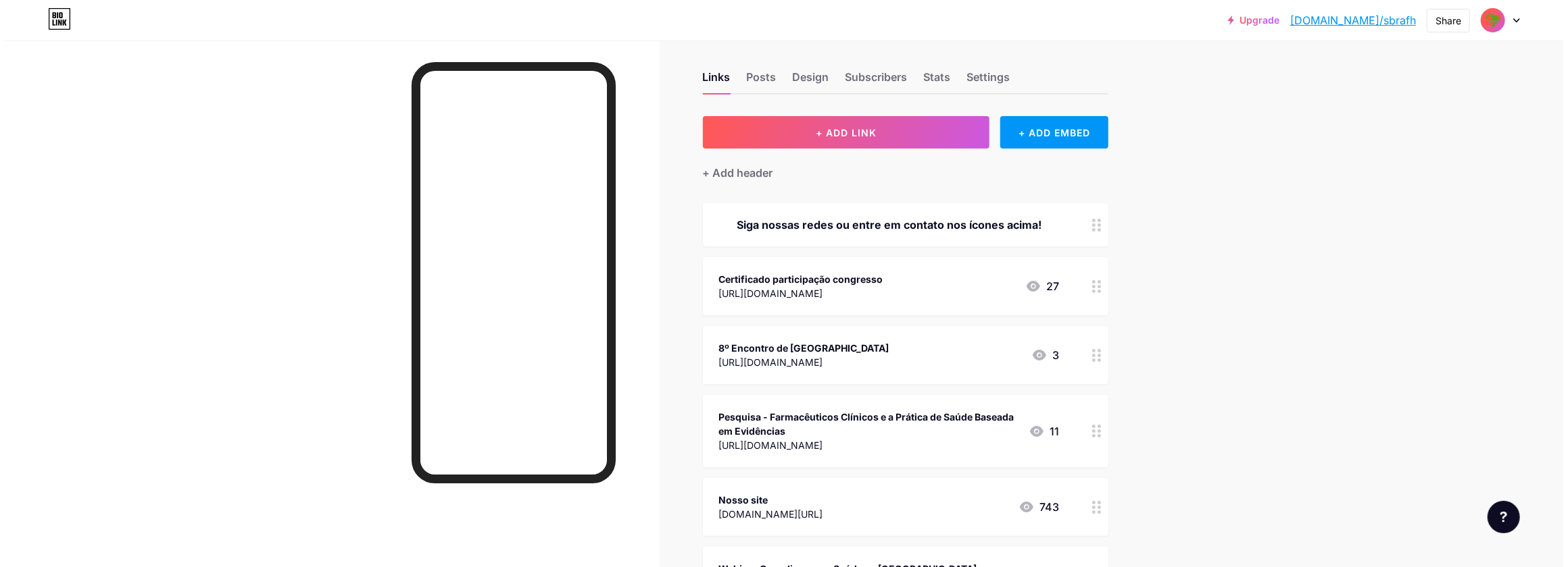
scroll to position [0, 0]
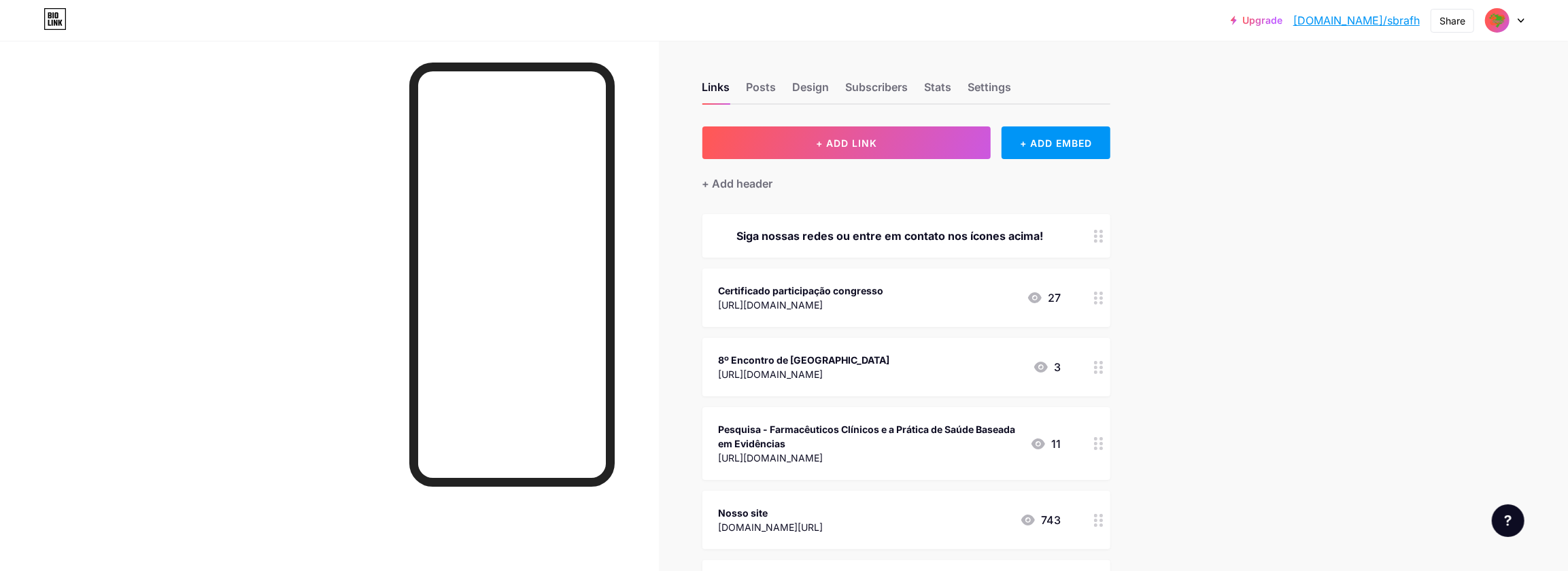
click at [811, 157] on button "+ ADD LINK" at bounding box center [847, 142] width 289 height 33
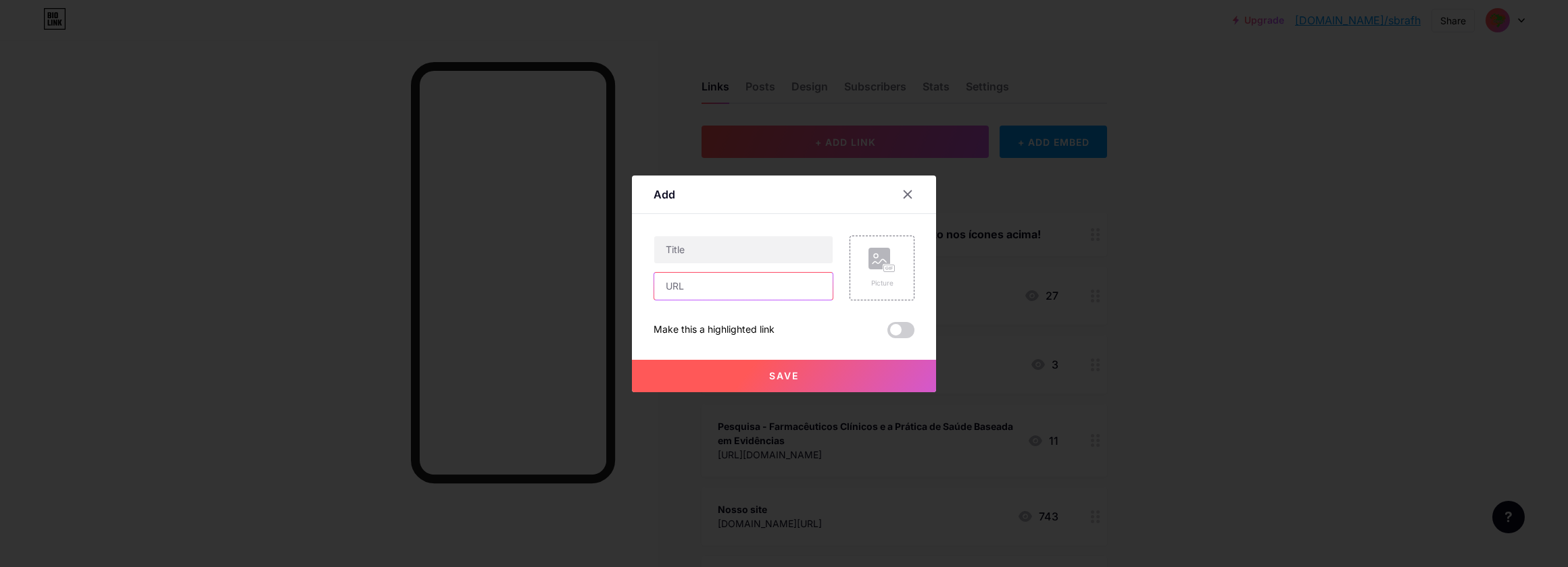
click at [749, 285] on input "text" at bounding box center [743, 286] width 179 height 27
click at [749, 285] on input "cv" at bounding box center [743, 286] width 179 height 27
click at [749, 285] on input "v" at bounding box center [743, 286] width 179 height 27
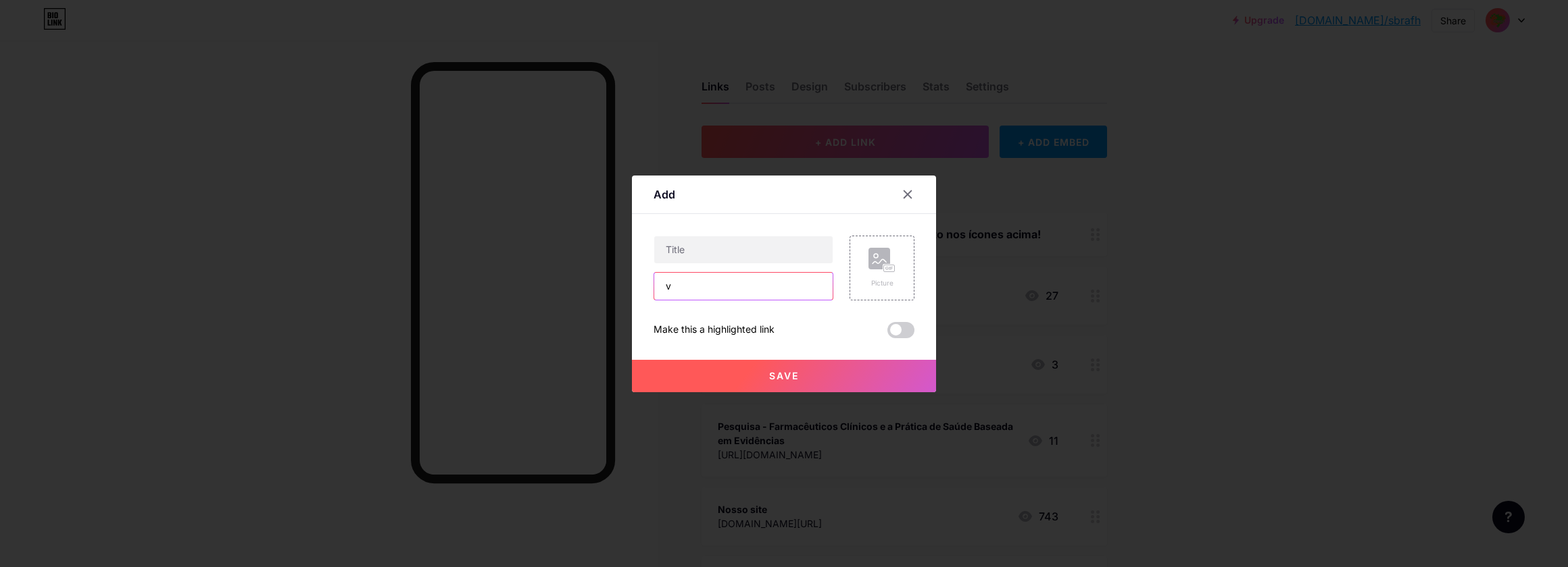
type input "v"
click at [1245, 218] on div at bounding box center [784, 284] width 1568 height 567
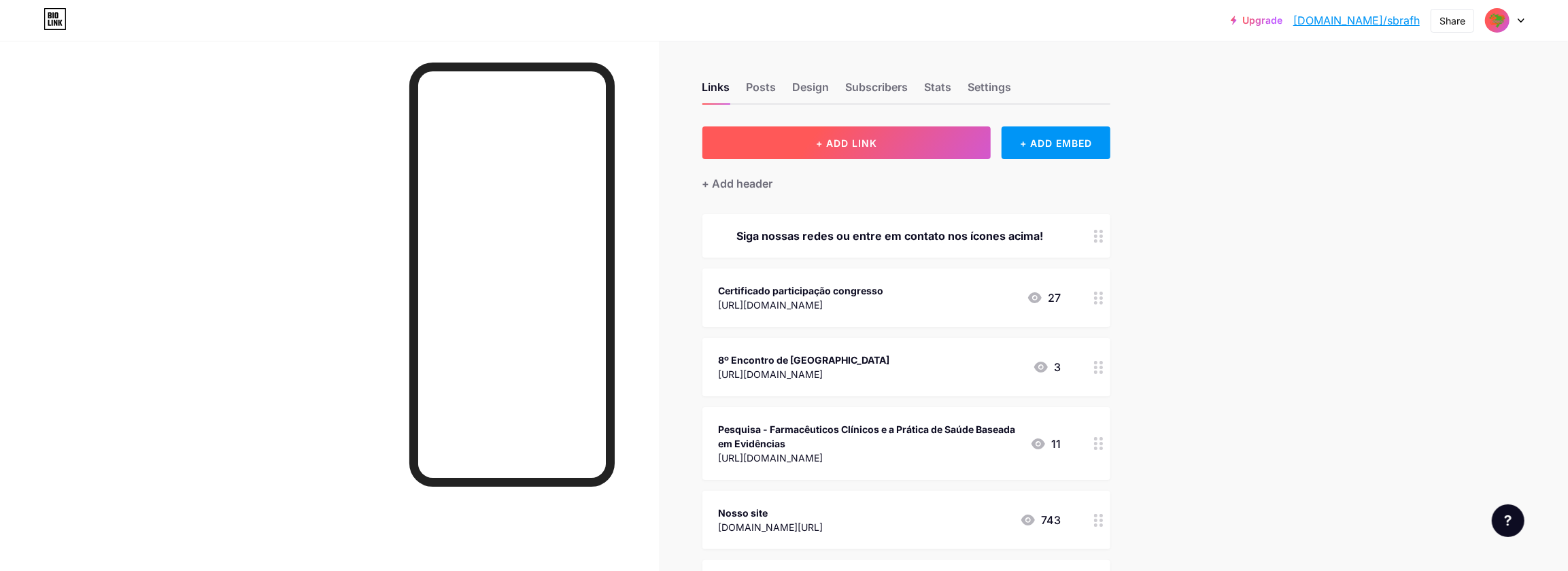
click at [804, 144] on button "+ ADD LINK" at bounding box center [847, 142] width 289 height 33
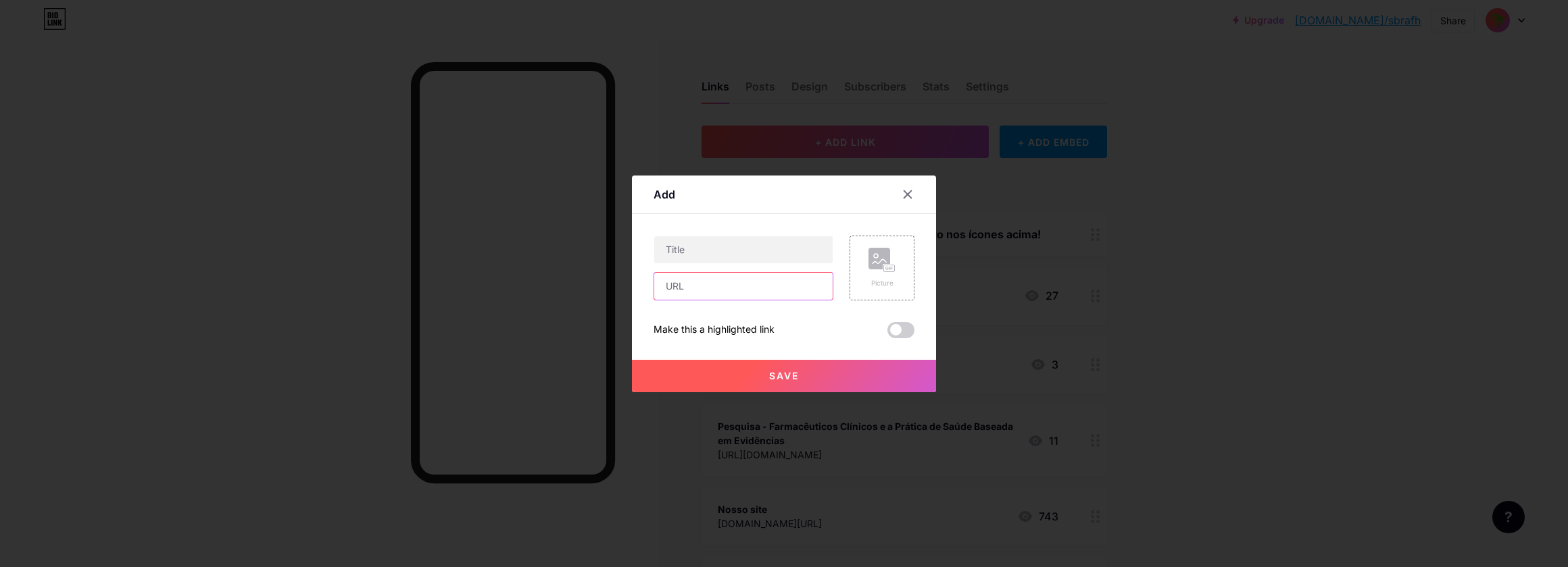
click at [755, 280] on input "text" at bounding box center [743, 286] width 179 height 27
paste input "[URL][DOMAIN_NAME]"
type input "[URL][DOMAIN_NAME]"
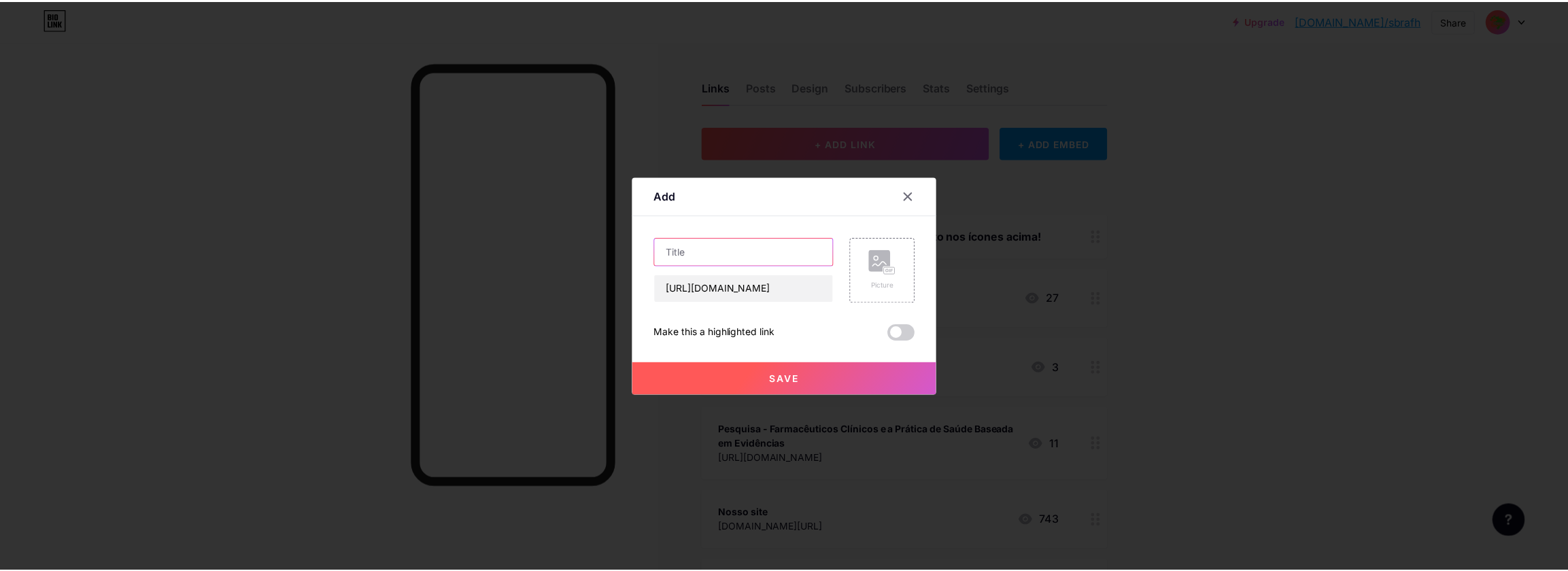
scroll to position [0, 0]
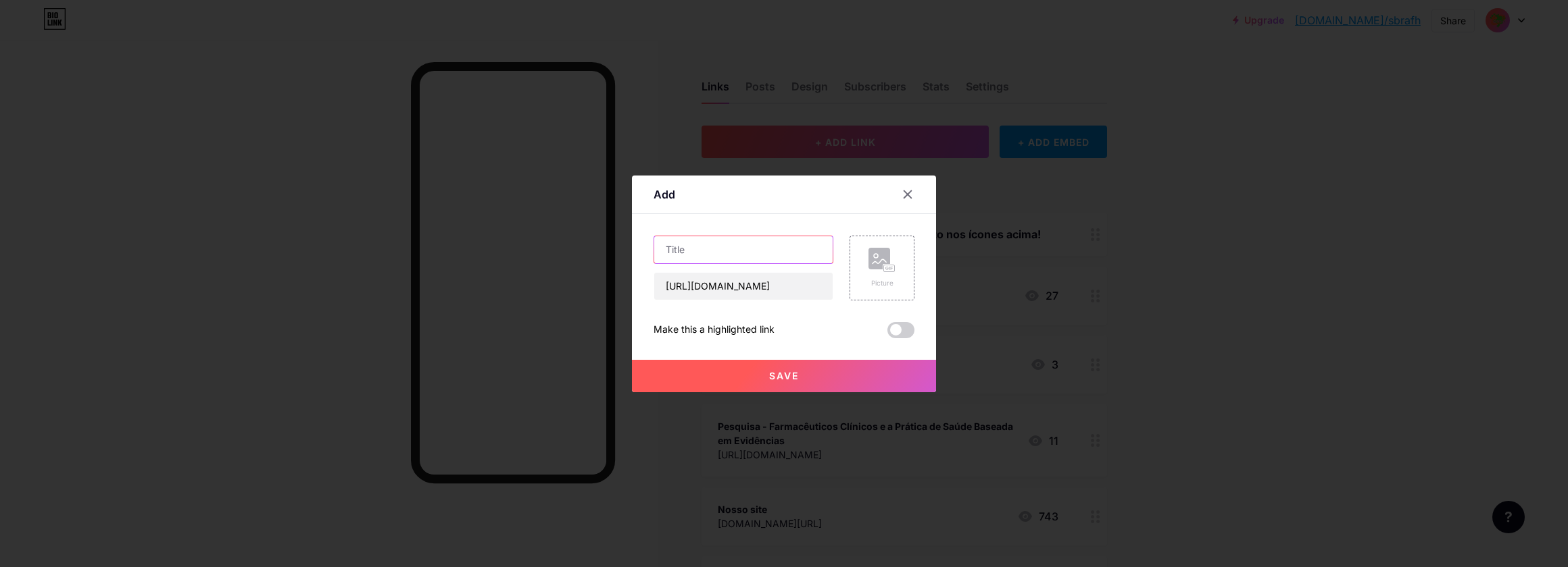
click at [714, 242] on input "text" at bounding box center [743, 250] width 179 height 27
type input "Simpósio Farmáciaso Amanhã"
click at [868, 371] on button "Save" at bounding box center [784, 375] width 304 height 33
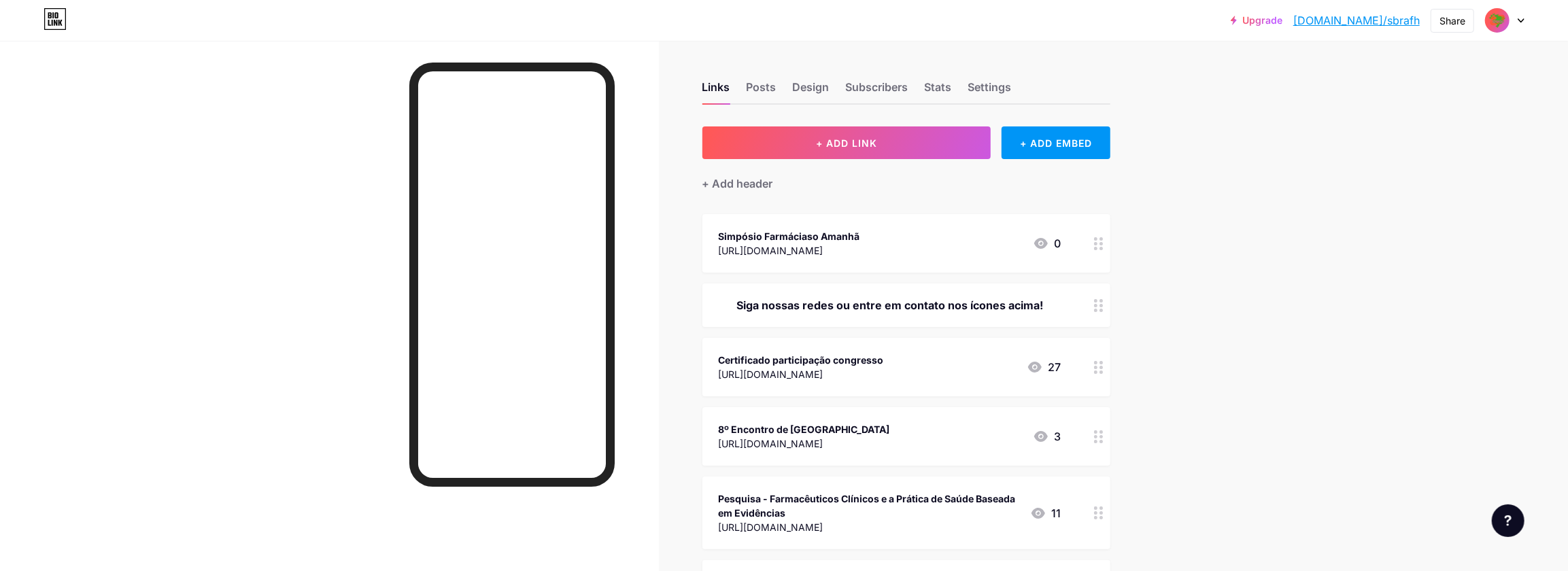
drag, startPoint x: 950, startPoint y: 244, endPoint x: 962, endPoint y: 312, distance: 69.1
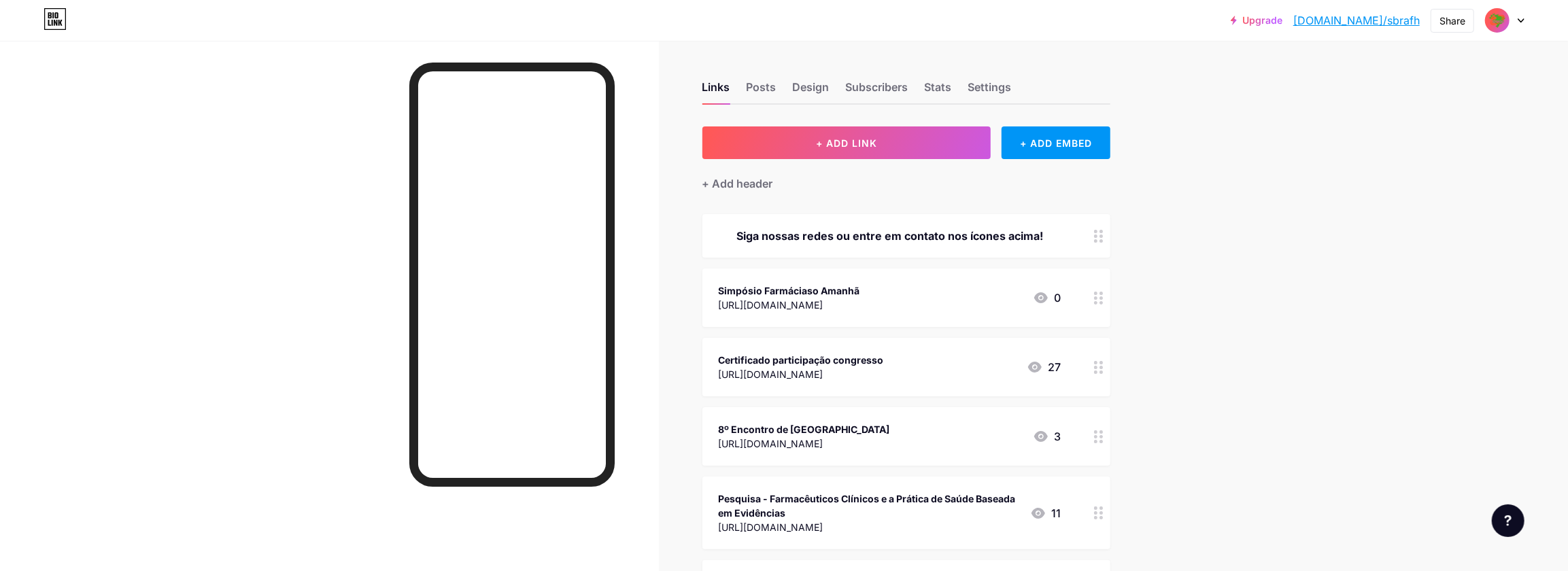
click at [937, 292] on div "Simpósio Farmáciaso Amanhã [URL][DOMAIN_NAME] 0" at bounding box center [889, 297] width 342 height 31
